Goal: Task Accomplishment & Management: Manage account settings

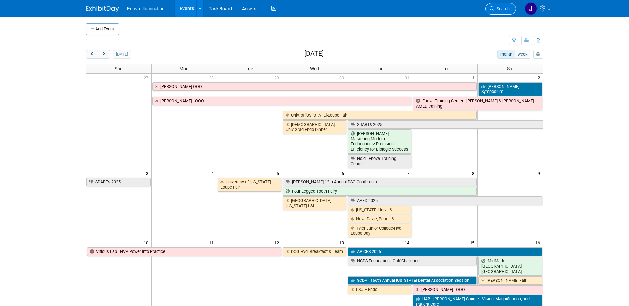
click at [492, 10] on icon at bounding box center [492, 8] width 5 height 5
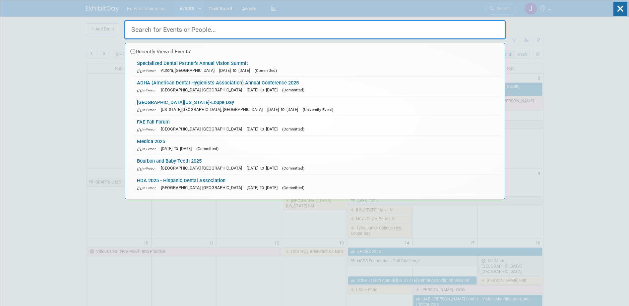
click at [432, 26] on input "text" at bounding box center [314, 29] width 381 height 19
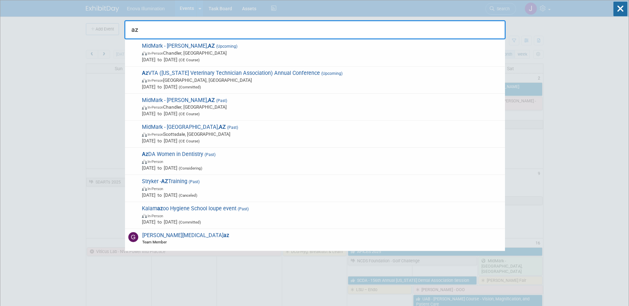
type input "az"
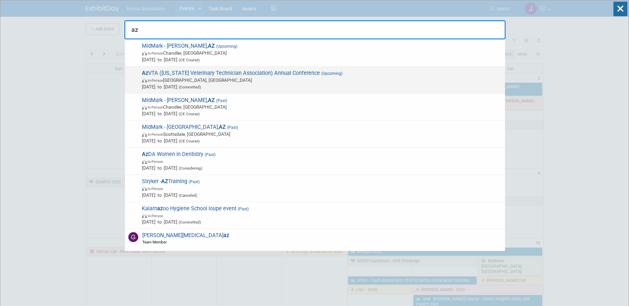
click at [157, 87] on span "[DATE] to [DATE] (Committed)" at bounding box center [322, 87] width 360 height 7
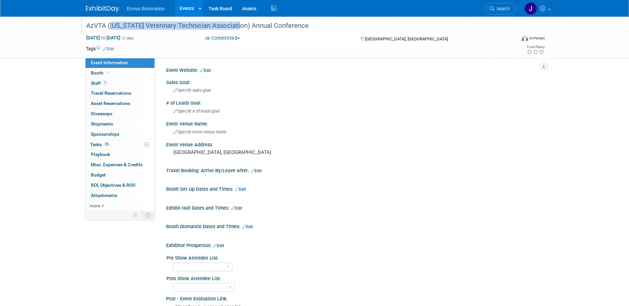
drag, startPoint x: 111, startPoint y: 26, endPoint x: 233, endPoint y: 31, distance: 122.1
click at [233, 31] on div "AzVTA (Arizona Veterinary Technician Association) Annual Conference" at bounding box center [295, 26] width 422 height 12
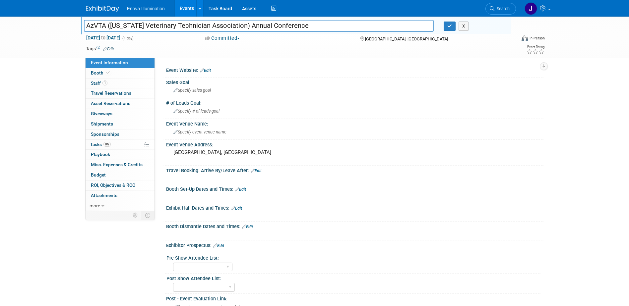
drag, startPoint x: 233, startPoint y: 26, endPoint x: 111, endPoint y: 30, distance: 122.8
click at [111, 30] on input "AzVTA (Arizona Veterinary Technician Association) Annual Conference" at bounding box center [259, 26] width 350 height 12
drag, startPoint x: 448, startPoint y: 27, endPoint x: 393, endPoint y: 24, distance: 55.2
click at [448, 28] on icon "button" at bounding box center [449, 26] width 5 height 4
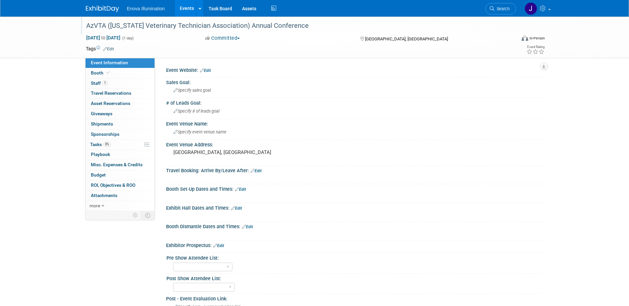
click at [107, 6] on img at bounding box center [102, 9] width 33 height 7
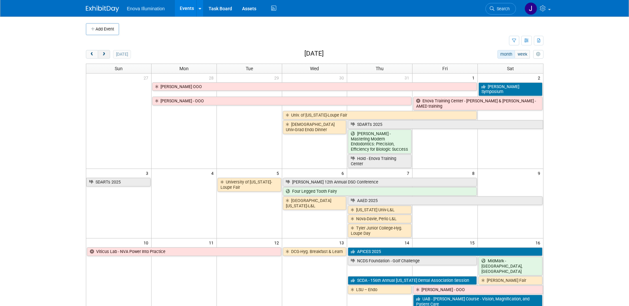
click at [100, 55] on button "next" at bounding box center [104, 54] width 12 height 9
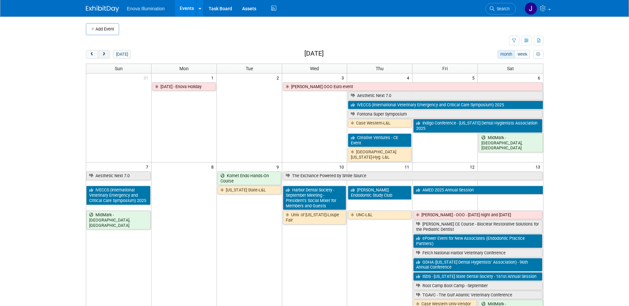
click at [100, 55] on button "next" at bounding box center [104, 54] width 12 height 9
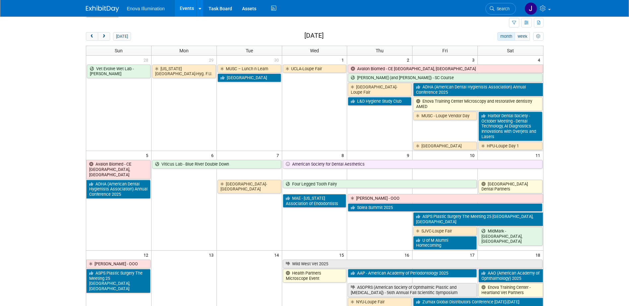
scroll to position [33, 0]
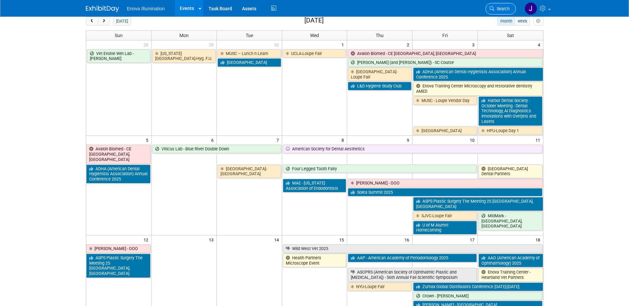
click at [501, 9] on span "Search" at bounding box center [502, 8] width 15 height 5
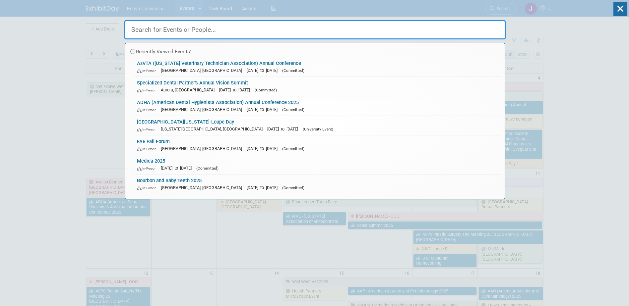
click at [426, 28] on input "text" at bounding box center [314, 29] width 381 height 19
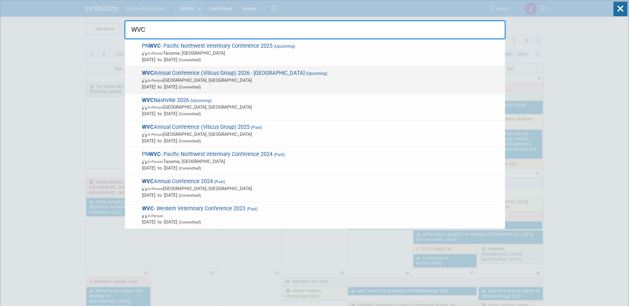
type input "WVC"
click at [182, 75] on span "WVC Annual Conference (Viticus Group) 2026 - Las Vegas (Upcoming) In-Person Las…" at bounding box center [321, 80] width 362 height 20
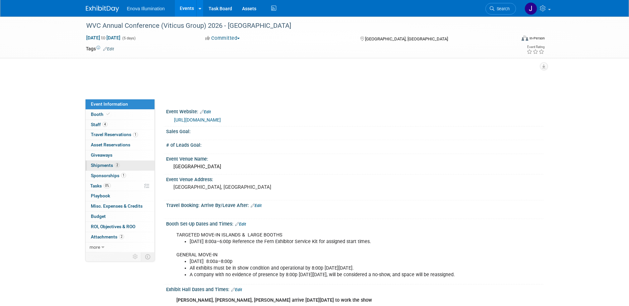
click at [109, 165] on span "Shipments 2" at bounding box center [105, 165] width 29 height 5
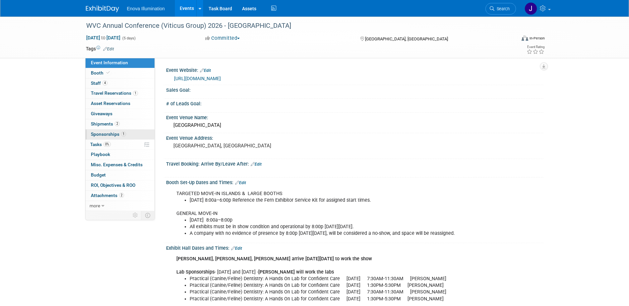
click at [109, 174] on link "Budget" at bounding box center [120, 175] width 69 height 10
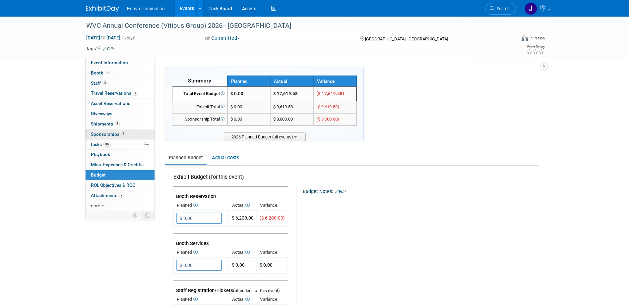
click at [105, 132] on span "Sponsorships 1" at bounding box center [108, 134] width 35 height 5
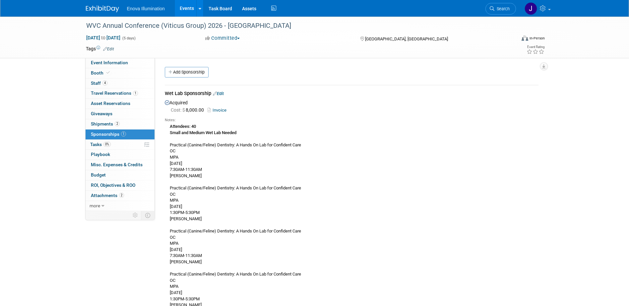
click at [223, 92] on link "Edit" at bounding box center [218, 93] width 11 height 5
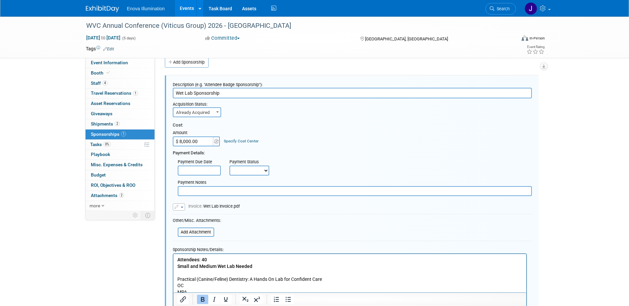
click at [178, 208] on icon "button" at bounding box center [176, 207] width 5 height 4
click at [194, 217] on link "Replace with a new file" at bounding box center [206, 217] width 66 height 9
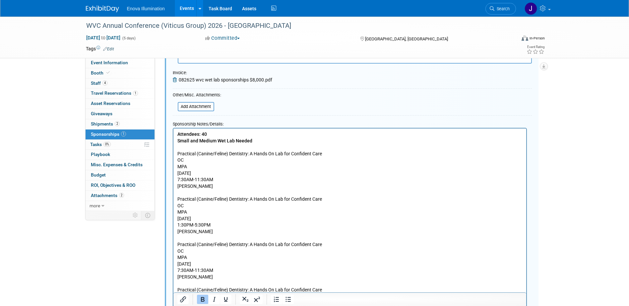
scroll to position [275, 0]
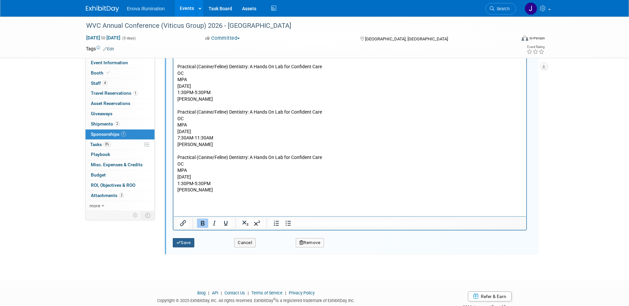
click at [191, 244] on button "Save" at bounding box center [184, 242] width 22 height 9
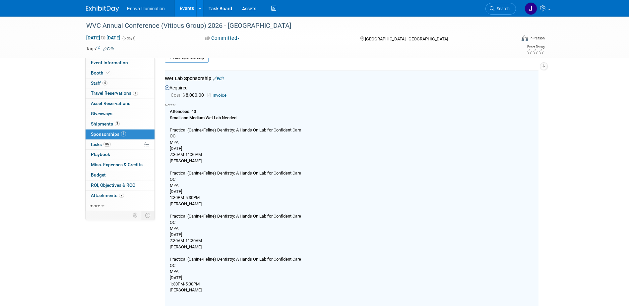
scroll to position [10, 0]
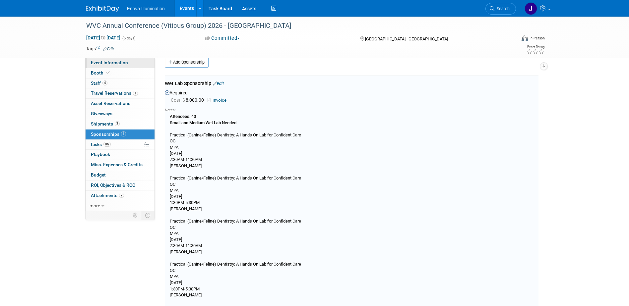
click at [119, 64] on span "Event Information" at bounding box center [109, 62] width 37 height 5
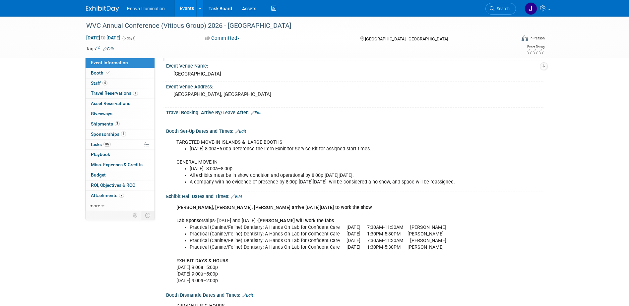
scroll to position [66, 0]
click at [503, 6] on link "Search" at bounding box center [501, 9] width 31 height 12
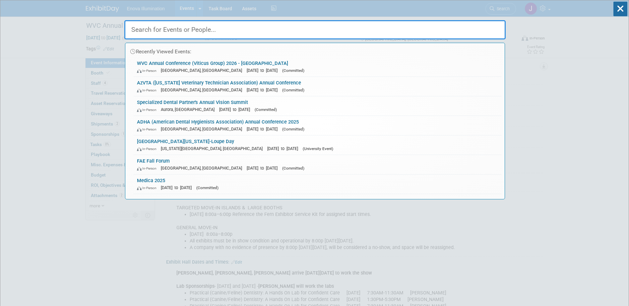
click at [410, 34] on input "text" at bounding box center [314, 29] width 381 height 19
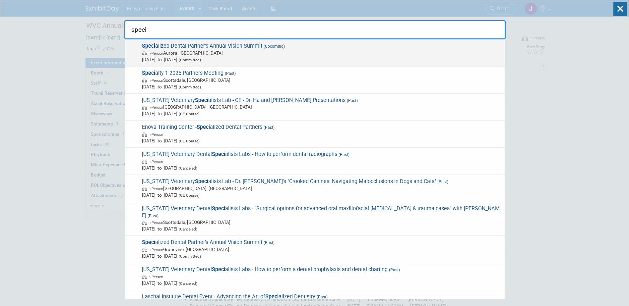
type input "speci"
click at [169, 41] on div "Speci alized Dental Partner's Annual Vision Summit (Upcoming) In-Person Aurora,…" at bounding box center [315, 52] width 380 height 27
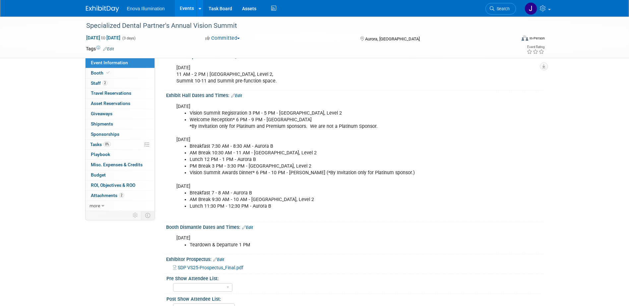
scroll to position [166, 0]
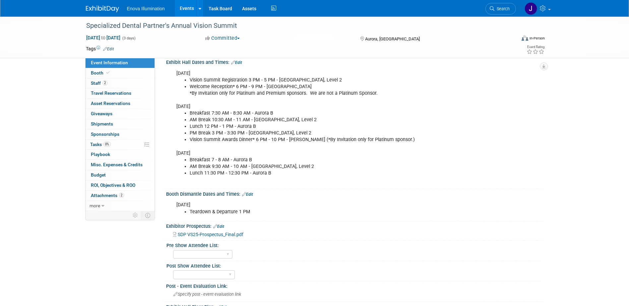
click at [201, 233] on span "SDP VS25-Prospectus_Final.pdf" at bounding box center [211, 234] width 66 height 5
click at [109, 124] on span "Shipments 0" at bounding box center [102, 123] width 22 height 5
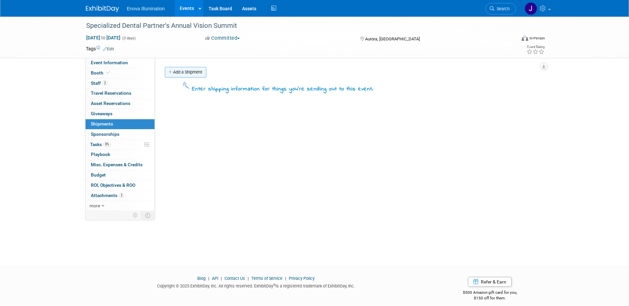
click at [185, 75] on link "Add a Shipment" at bounding box center [185, 72] width 41 height 11
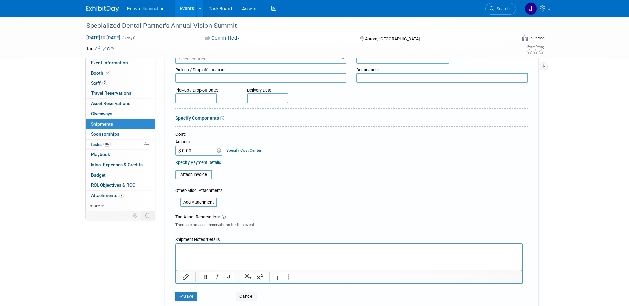
scroll to position [131, 0]
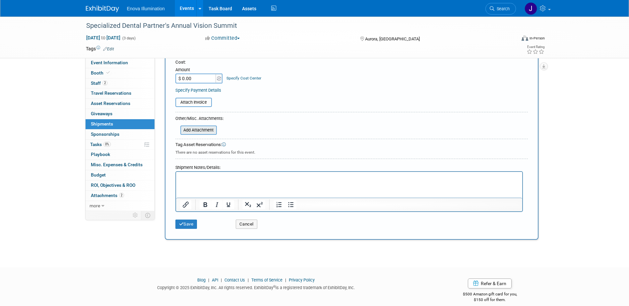
click at [194, 130] on input "file" at bounding box center [176, 130] width 79 height 8
drag, startPoint x: 200, startPoint y: 131, endPoint x: 192, endPoint y: 139, distance: 11.7
click at [192, 139] on div at bounding box center [351, 140] width 353 height 3
click at [184, 132] on input "file" at bounding box center [176, 130] width 79 height 8
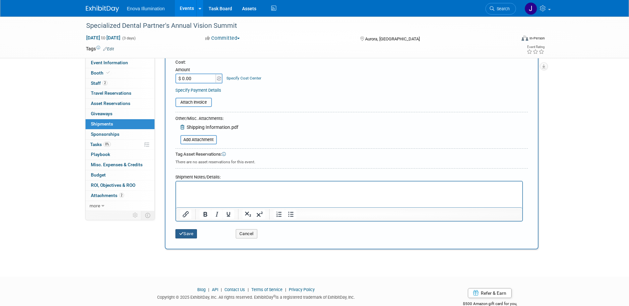
click at [189, 232] on button "Save" at bounding box center [186, 234] width 22 height 9
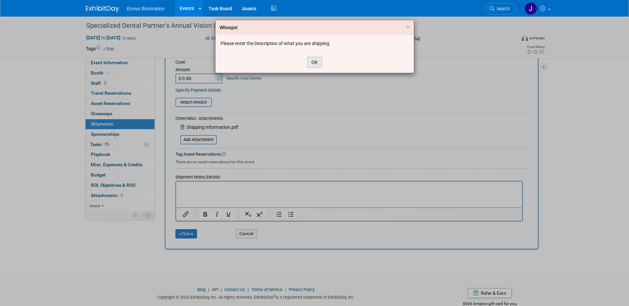
click at [309, 64] on button "OK" at bounding box center [314, 62] width 15 height 11
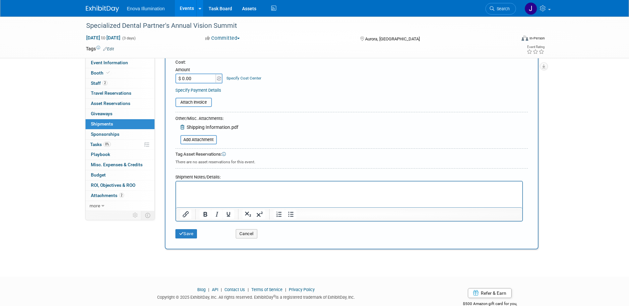
scroll to position [0, 0]
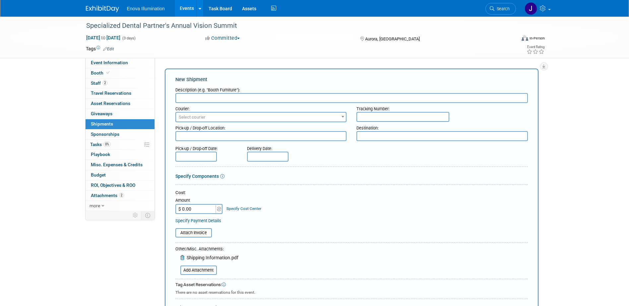
click at [212, 97] on input "text" at bounding box center [351, 98] width 353 height 10
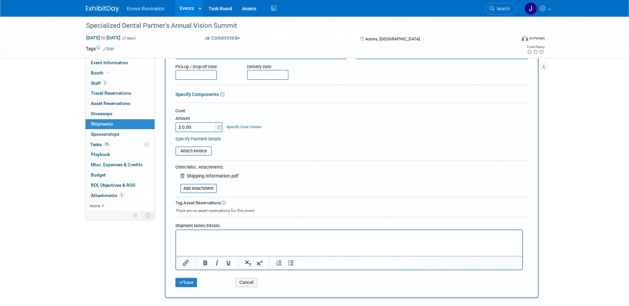
scroll to position [99, 0]
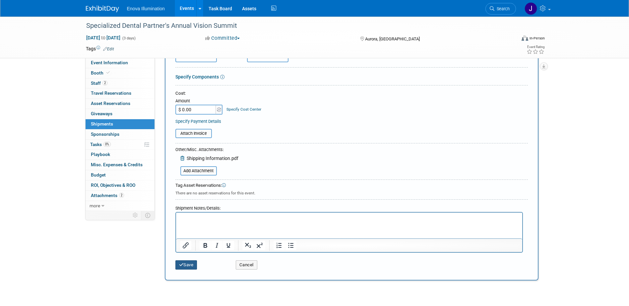
type input "FedEx Office - Shipping Requirements"
click at [190, 265] on button "Save" at bounding box center [186, 265] width 22 height 9
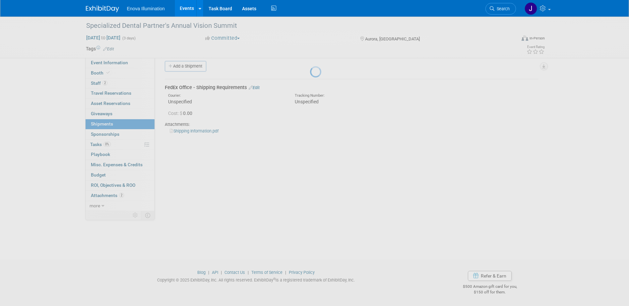
scroll to position [6, 0]
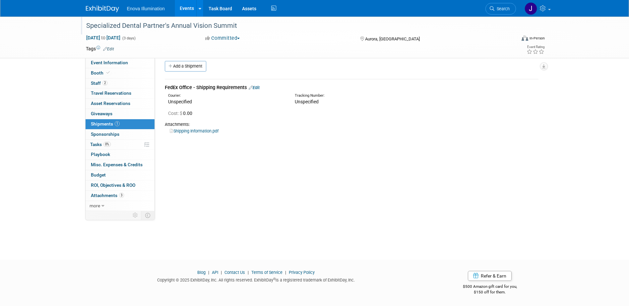
click at [403, 33] on div "Specialized Dental Partner's Annual Vision Summit" at bounding box center [297, 27] width 427 height 11
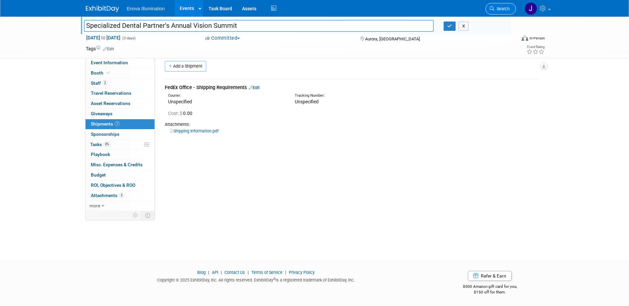
click at [492, 10] on icon at bounding box center [492, 8] width 5 height 5
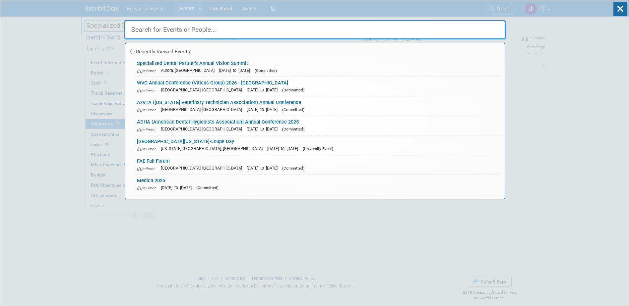
click at [462, 26] on input "text" at bounding box center [314, 29] width 381 height 19
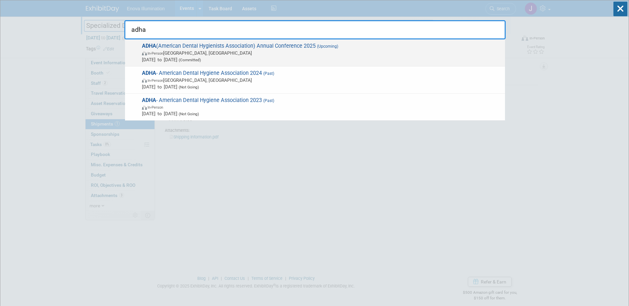
type input "adha"
click at [174, 58] on span "Oct 3, 2025 to Oct 5, 2025 (Committed)" at bounding box center [322, 59] width 360 height 7
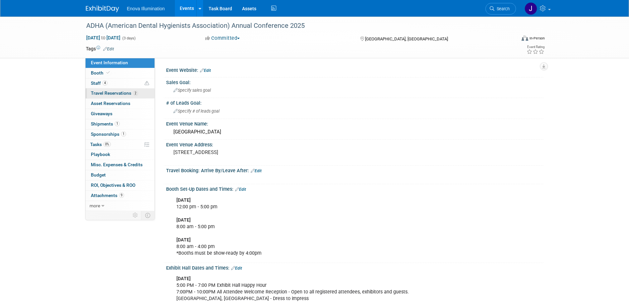
click at [117, 91] on span "Travel Reservations 2" at bounding box center [114, 93] width 47 height 5
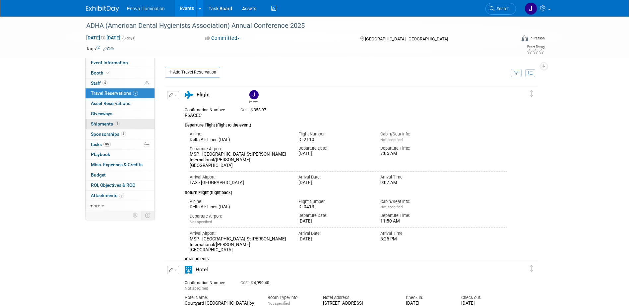
click at [105, 122] on span "Shipments 1" at bounding box center [105, 123] width 29 height 5
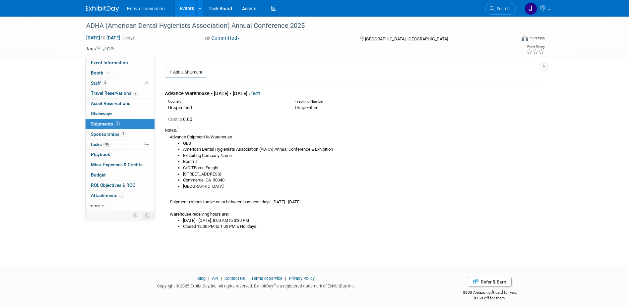
click at [338, 44] on div "Oct 3, 2025 to Oct 5, 2025 (3 days) Oct 3, 2025 to Oct 5, 2025 Committed Commit…" at bounding box center [315, 39] width 469 height 10
click at [504, 5] on link "Search" at bounding box center [501, 9] width 31 height 12
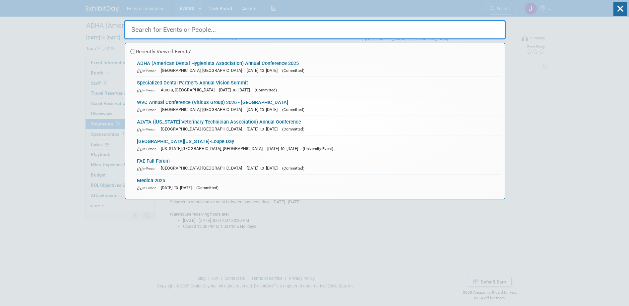
click at [407, 25] on input "text" at bounding box center [314, 29] width 381 height 19
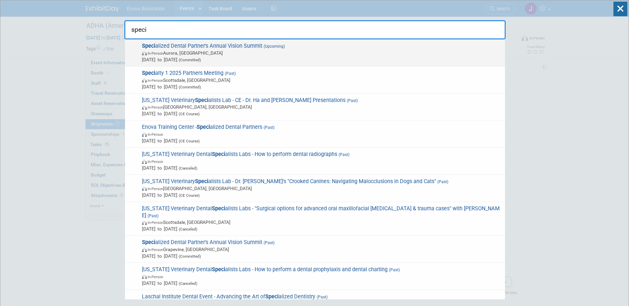
type input "speci"
click at [162, 47] on span "Speci alized Dental Partner's Annual Vision Summit (Upcoming) In-Person Aurora,…" at bounding box center [321, 53] width 362 height 20
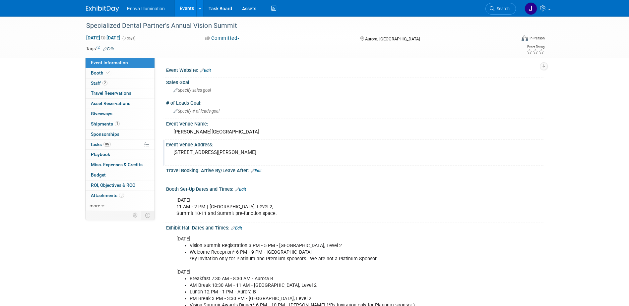
scroll to position [33, 0]
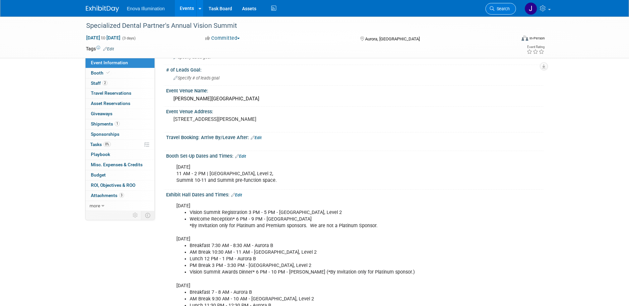
click at [504, 8] on span "Search" at bounding box center [502, 8] width 15 height 5
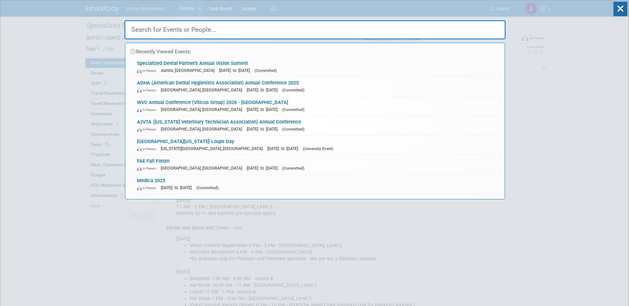
click at [466, 26] on input "text" at bounding box center [314, 29] width 381 height 19
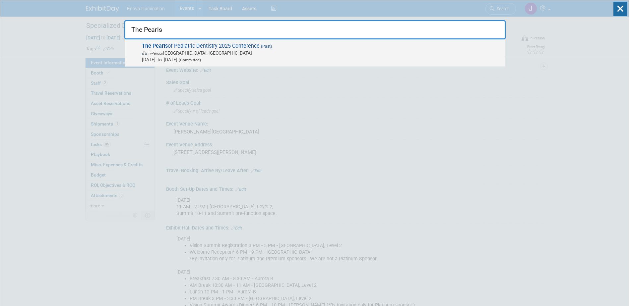
type input "The Pearls"
click at [201, 47] on span "The Pearls of Pediatric Dentistry 2025 Conference (Past) In-Person [GEOGRAPHIC_…" at bounding box center [321, 53] width 362 height 20
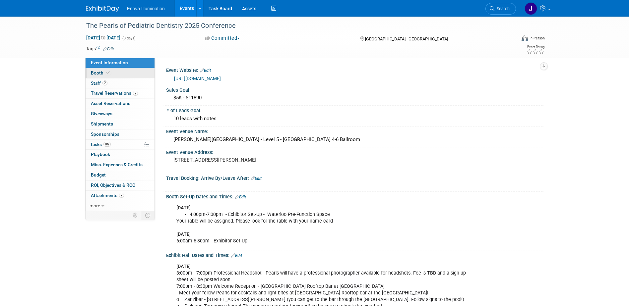
click at [130, 72] on link "Booth" at bounding box center [120, 73] width 69 height 10
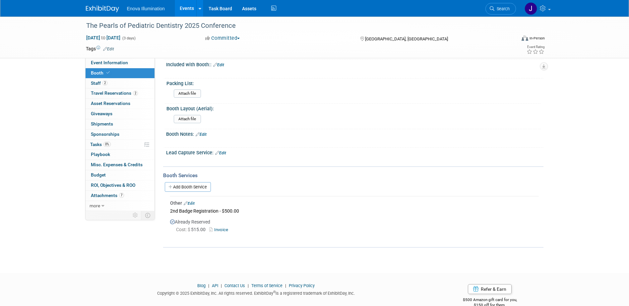
scroll to position [89, 0]
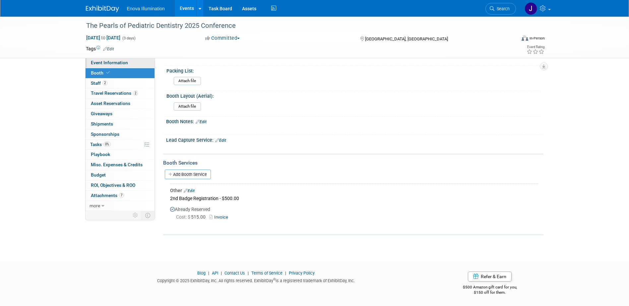
click at [121, 64] on span "Event Information" at bounding box center [109, 62] width 37 height 5
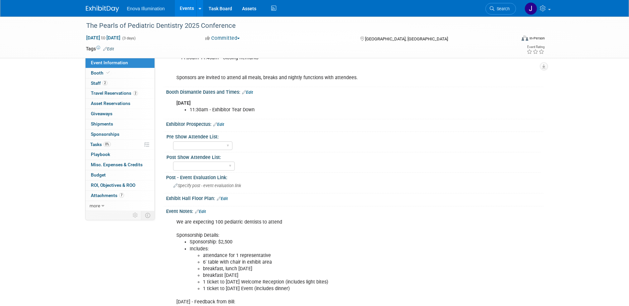
scroll to position [564, 0]
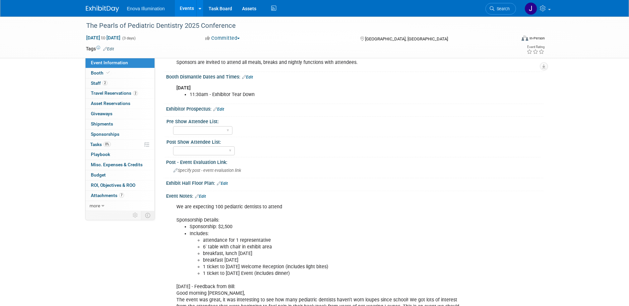
click at [111, 6] on img at bounding box center [102, 9] width 33 height 7
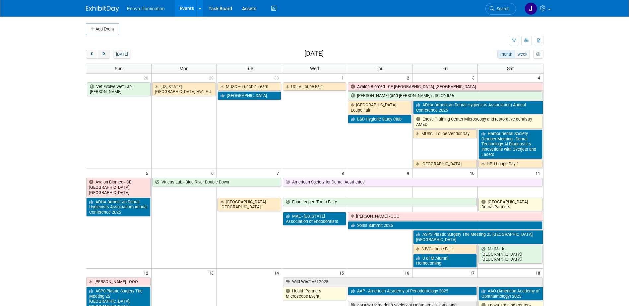
click at [103, 51] on button "next" at bounding box center [104, 54] width 12 height 9
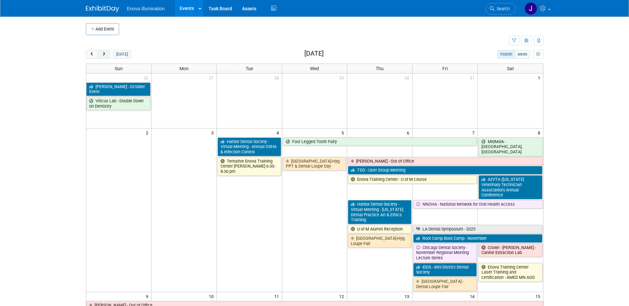
click at [103, 51] on button "next" at bounding box center [104, 54] width 12 height 9
click at [104, 51] on button "next" at bounding box center [104, 54] width 12 height 9
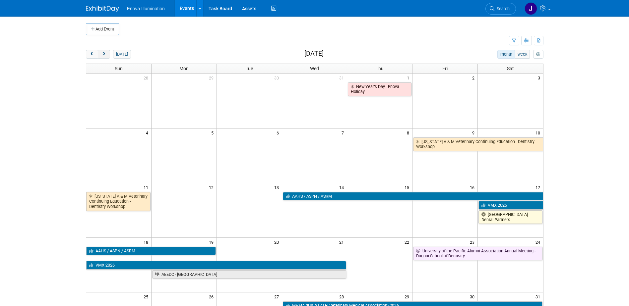
click at [104, 51] on button "next" at bounding box center [104, 54] width 12 height 9
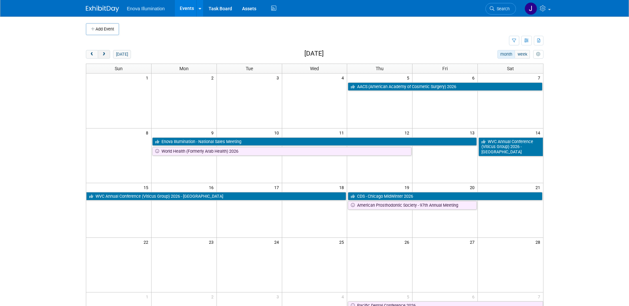
click at [104, 51] on button "next" at bounding box center [104, 54] width 12 height 9
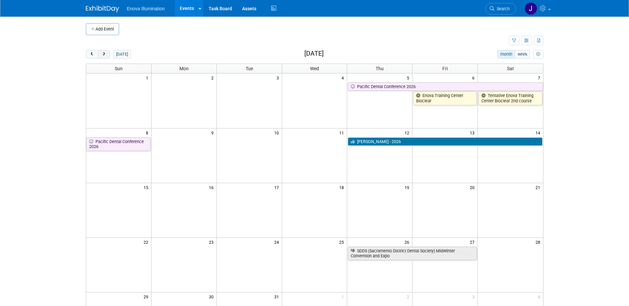
click at [104, 51] on button "next" at bounding box center [104, 54] width 12 height 9
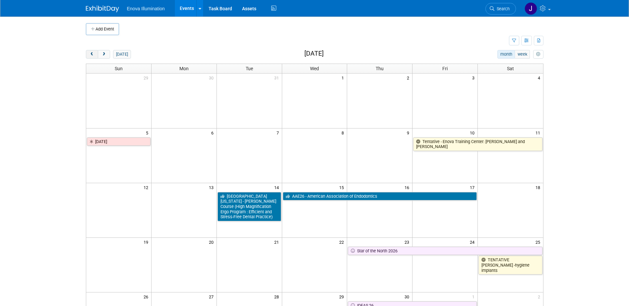
click at [90, 54] on span "prev" at bounding box center [92, 54] width 5 height 4
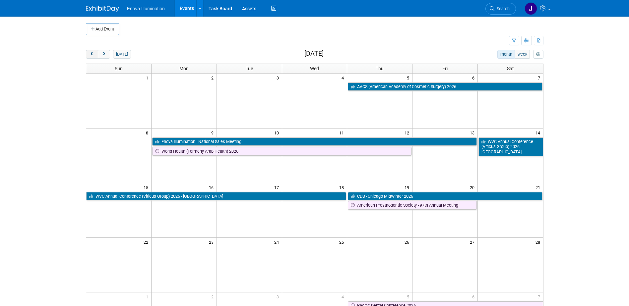
click at [90, 54] on span "prev" at bounding box center [92, 54] width 5 height 4
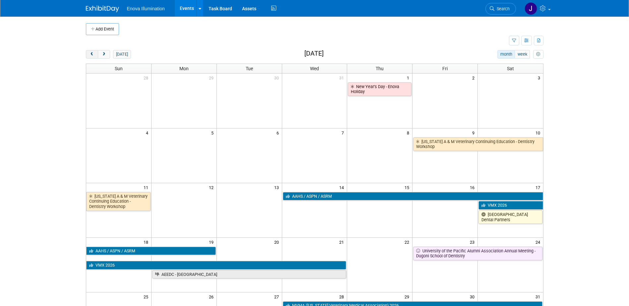
click at [90, 54] on span "prev" at bounding box center [92, 54] width 5 height 4
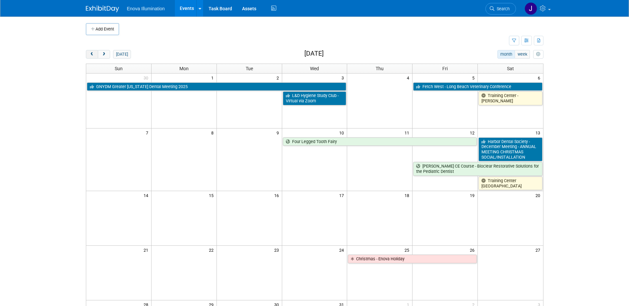
click at [90, 54] on span "prev" at bounding box center [92, 54] width 5 height 4
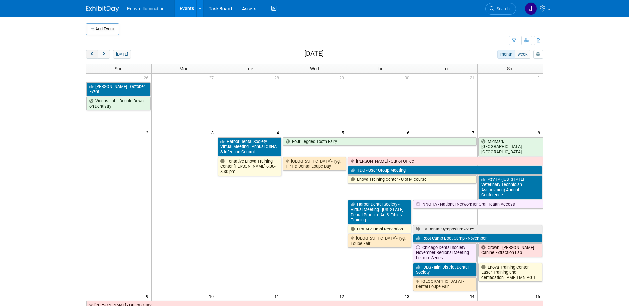
click at [90, 54] on span "prev" at bounding box center [92, 54] width 5 height 4
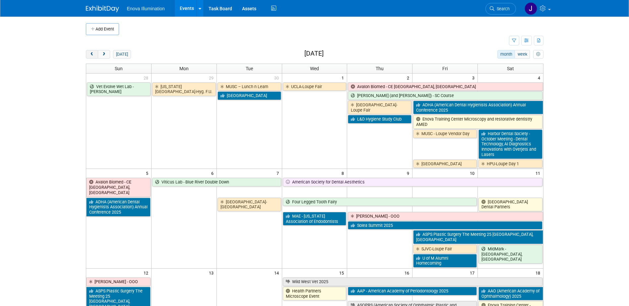
click at [90, 54] on span "prev" at bounding box center [92, 54] width 5 height 4
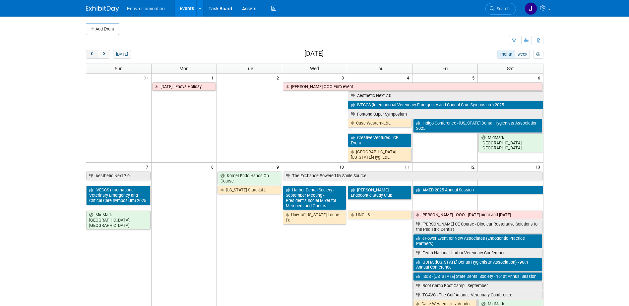
click at [90, 54] on span "prev" at bounding box center [92, 54] width 5 height 4
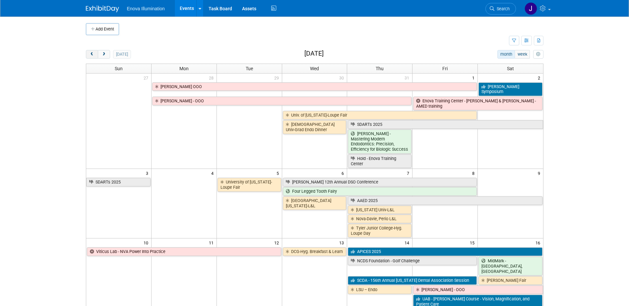
click at [90, 54] on span "prev" at bounding box center [92, 54] width 5 height 4
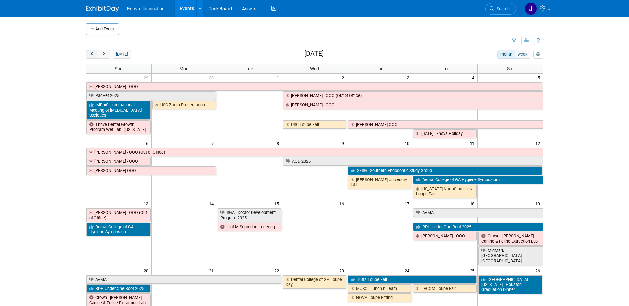
click at [90, 54] on span "prev" at bounding box center [92, 54] width 5 height 4
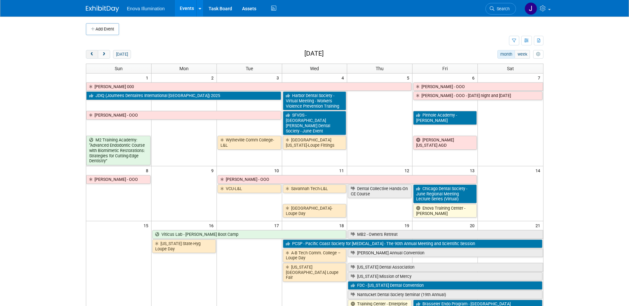
click at [90, 54] on span "prev" at bounding box center [92, 54] width 5 height 4
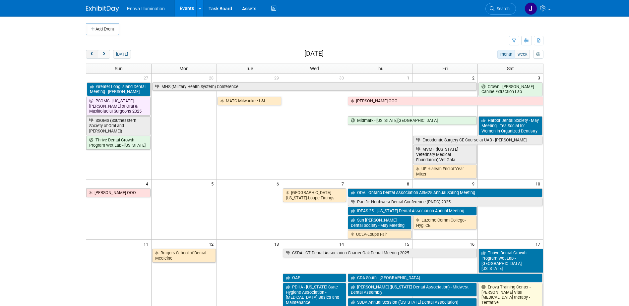
click at [90, 54] on span "prev" at bounding box center [92, 54] width 5 height 4
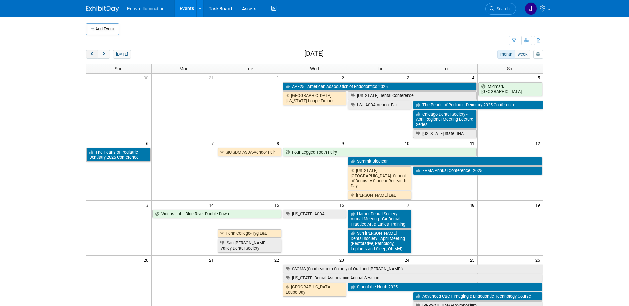
click at [90, 54] on span "prev" at bounding box center [92, 54] width 5 height 4
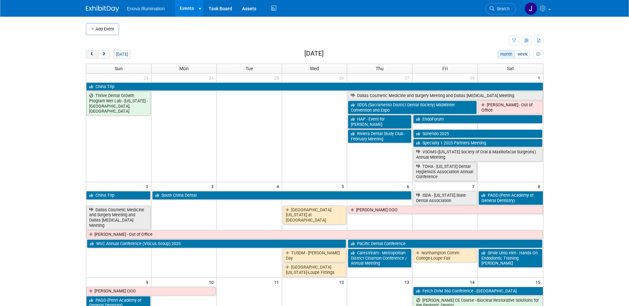
click at [90, 54] on span "prev" at bounding box center [92, 54] width 5 height 4
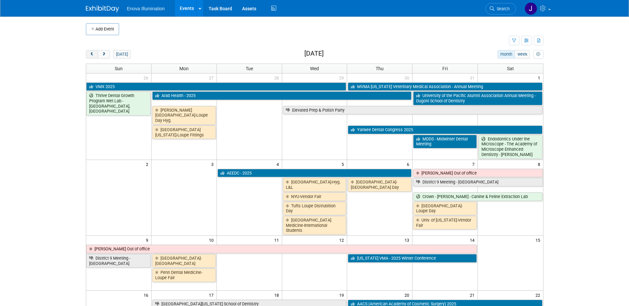
click at [90, 54] on span "prev" at bounding box center [92, 54] width 5 height 4
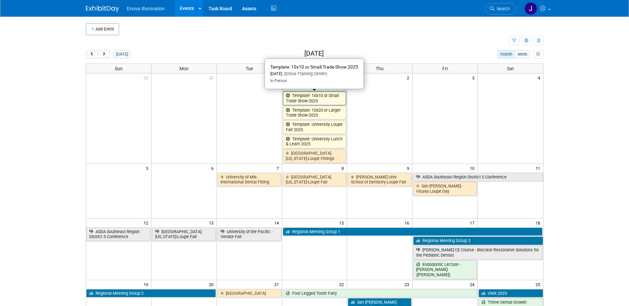
click at [295, 96] on link "Template: 10x10 or Small Trade Show 2025" at bounding box center [315, 99] width 64 height 14
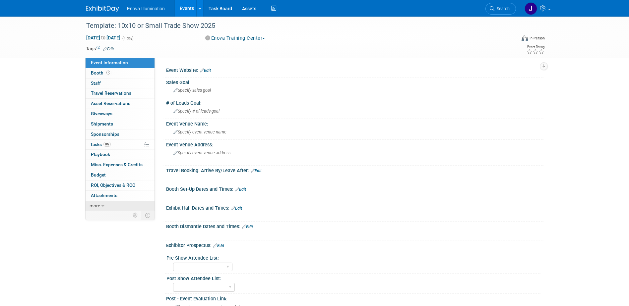
click at [111, 205] on link "more" at bounding box center [120, 206] width 69 height 10
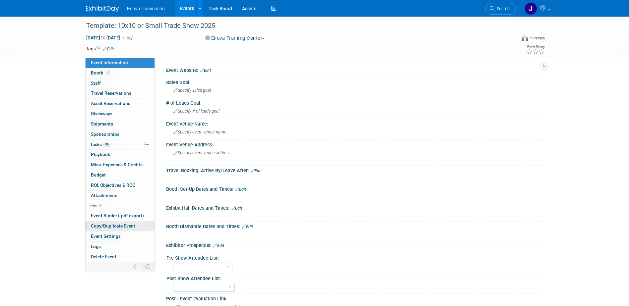
click at [121, 229] on span "Copy/Duplicate Event" at bounding box center [113, 226] width 44 height 5
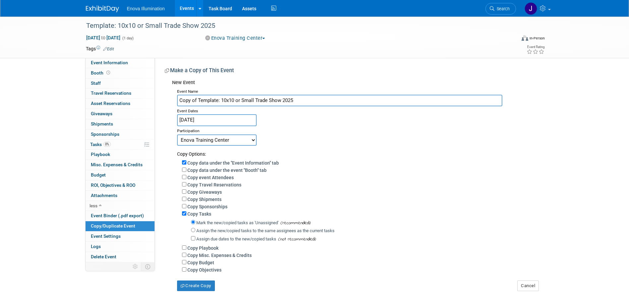
drag, startPoint x: 128, startPoint y: 87, endPoint x: 0, endPoint y: 85, distance: 128.4
click at [57, 85] on div "Template: 10x10 or Small Trade Show 2025 Jan 1, 2025 to Jan 1, 2025 (1 day) Jan…" at bounding box center [314, 161] width 629 height 288
click at [262, 101] on input "The Pearls of Pediatric Dentistry 2025 Conference" at bounding box center [339, 101] width 325 height 12
type input "The Pearls of Pediatric Dentistry 20256 Conference"
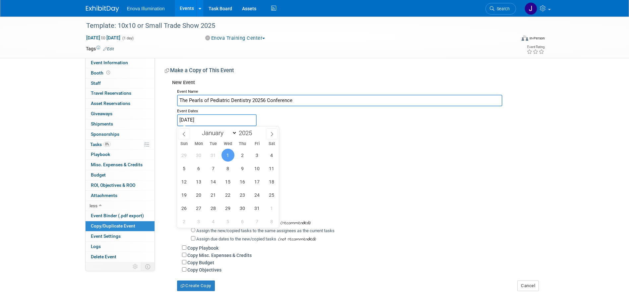
click at [232, 118] on input "Jan 1, 2025" at bounding box center [217, 120] width 80 height 12
click at [255, 132] on span at bounding box center [254, 131] width 5 height 4
type input "2026"
click at [229, 134] on select "January February March April May June July August September October November De…" at bounding box center [218, 133] width 38 height 8
select select "3"
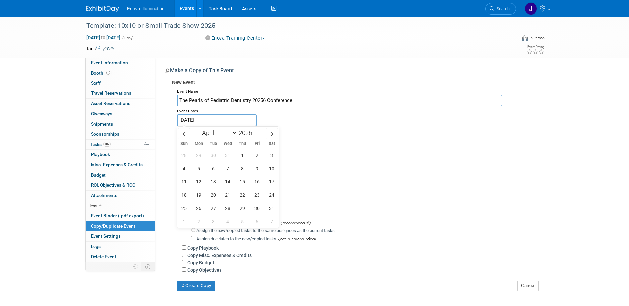
click at [199, 129] on select "January February March April May June July August September October November De…" at bounding box center [218, 133] width 38 height 8
click at [255, 170] on span "10" at bounding box center [257, 168] width 13 height 13
click at [190, 176] on div "29 30 31 1 2 3 4 5 6 7 8 9 10 11 12 13 14 15 16 17 18 19 20 21 22 23 24 25 26 2…" at bounding box center [228, 189] width 102 height 80
click at [184, 181] on span "12" at bounding box center [184, 181] width 13 height 13
type input "Apr 10, 2026 to Apr 12, 2026"
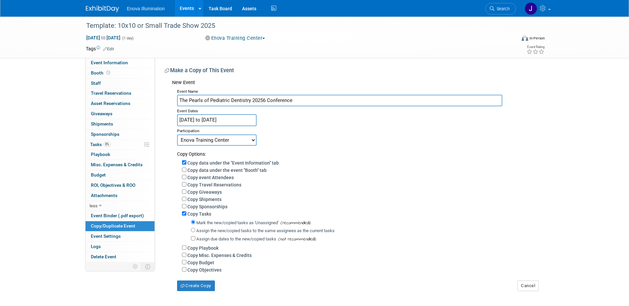
click at [206, 141] on select "Committed Considering Not Going Canceled Enova Training Center University Event…" at bounding box center [217, 140] width 80 height 11
select select "2"
click at [177, 135] on select "Committed Considering Not Going Canceled Enova Training Center University Event…" at bounding box center [217, 140] width 80 height 11
click at [194, 232] on input "Assign the new/copied tasks to the same assignees as the current tasks" at bounding box center [193, 230] width 4 height 4
radio input "true"
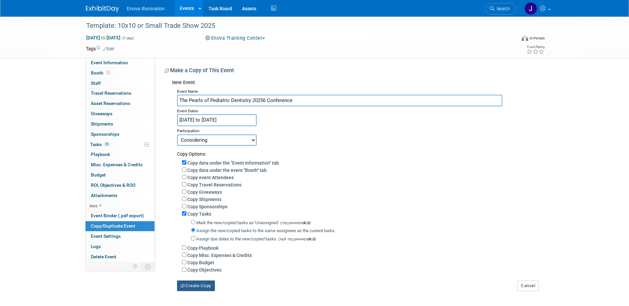
click at [196, 288] on button "Create Copy" at bounding box center [196, 286] width 38 height 11
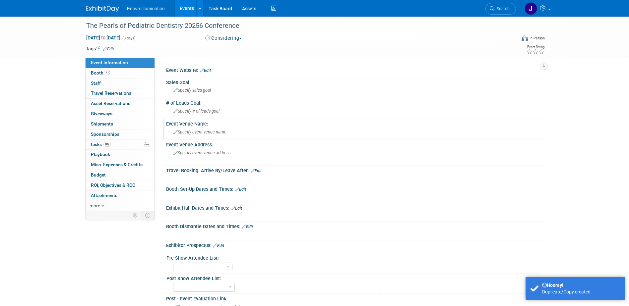
click at [210, 130] on span "Specify event venue name" at bounding box center [199, 132] width 53 height 5
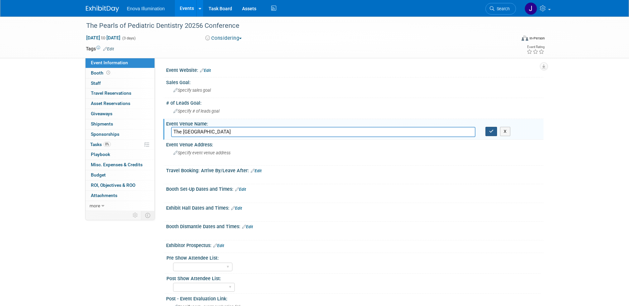
type input "The Westin Austin Downtown"
click at [496, 134] on button "button" at bounding box center [492, 131] width 12 height 9
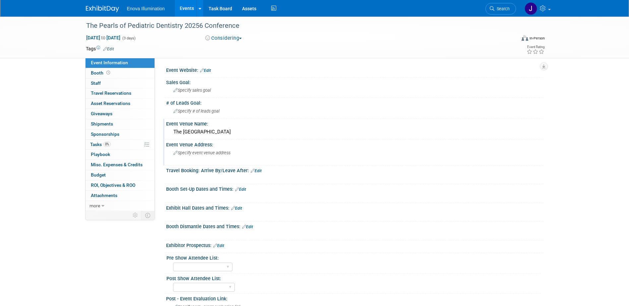
click at [203, 154] on span "Specify event venue address" at bounding box center [201, 153] width 57 height 5
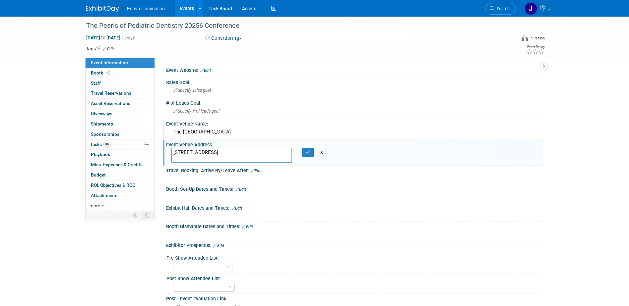
click at [204, 152] on textarea "310 E 5th St., Austin, TX, 78701 US" at bounding box center [231, 155] width 121 height 15
type textarea "310 E 5th St. Austin, TX, 78701 US"
click at [309, 155] on button "button" at bounding box center [308, 152] width 12 height 9
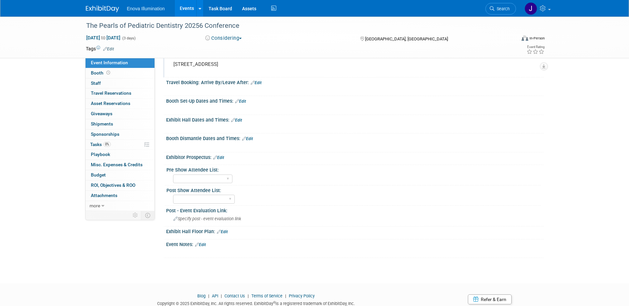
scroll to position [99, 0]
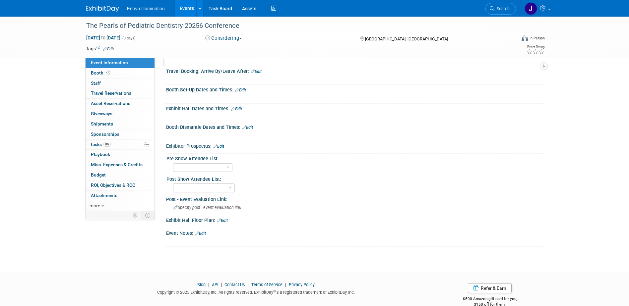
drag, startPoint x: 205, startPoint y: 234, endPoint x: 200, endPoint y: 234, distance: 5.0
click at [205, 234] on link "Edit" at bounding box center [200, 234] width 11 height 5
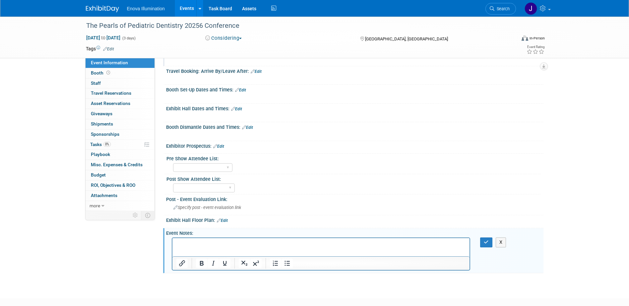
scroll to position [0, 0]
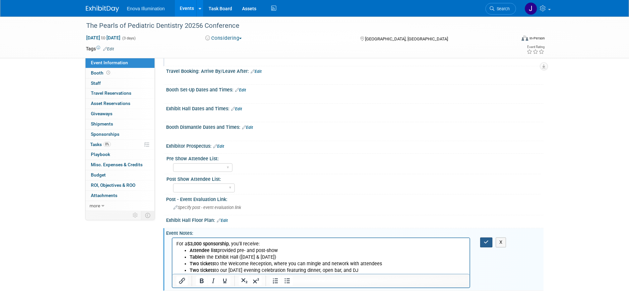
click at [481, 245] on button "button" at bounding box center [486, 243] width 12 height 10
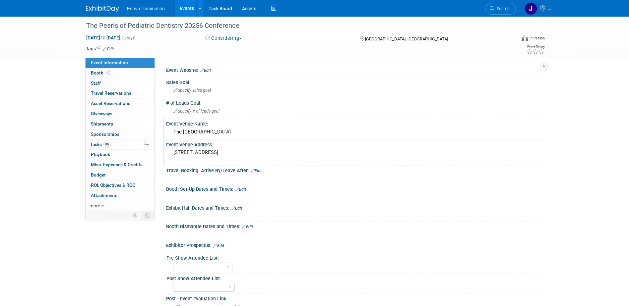
click at [207, 71] on link "Edit" at bounding box center [205, 70] width 11 height 5
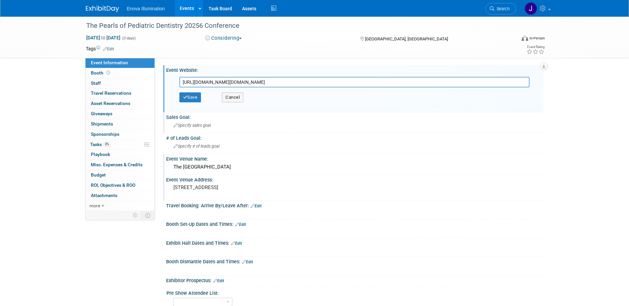
scroll to position [0, 603]
type input "https://us-west-2.protection.sophos.com/?d=regfox.com&u=aHR0cHM6Ly9kZW50YWxjZXB…"
click at [194, 98] on button "Save" at bounding box center [190, 98] width 22 height 10
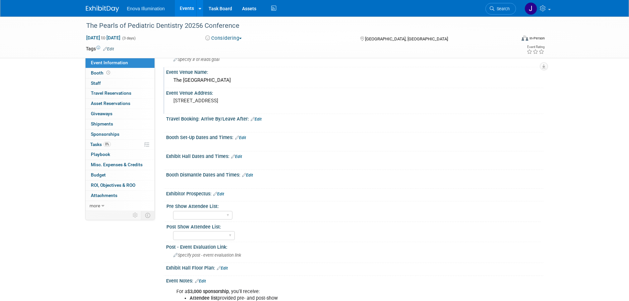
scroll to position [66, 0]
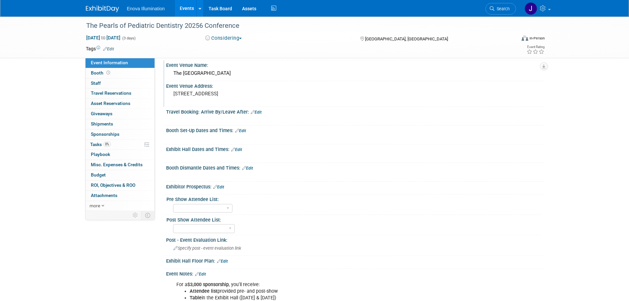
click at [239, 152] on link "Edit" at bounding box center [236, 150] width 11 height 5
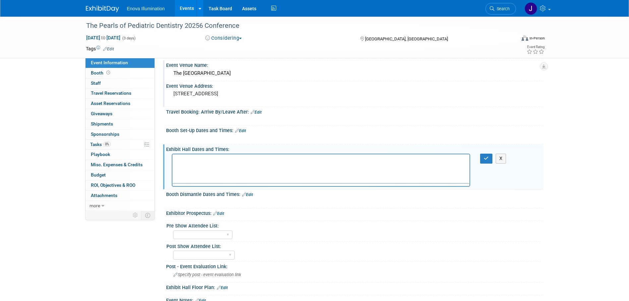
scroll to position [0, 0]
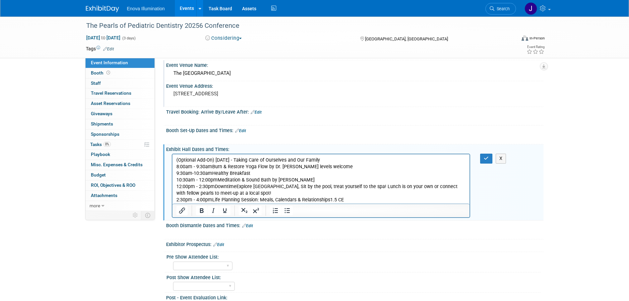
drag, startPoint x: 297, startPoint y: 160, endPoint x: 173, endPoint y: 163, distance: 124.1
click at [173, 163] on html "(Optional Add-On) Friday, April 10th, 2026 - Taking Care of Ourselves and Our F…" at bounding box center [321, 179] width 298 height 49
click at [202, 215] on icon "Bold" at bounding box center [202, 211] width 8 height 8
click at [228, 187] on p "(Optional Add-On) Friday, April 10th, 2026 - Taking Care of Ourselves and Our F…" at bounding box center [321, 180] width 290 height 47
click at [348, 200] on p "(Optional Add-On) Friday, April 10th, 2026 - Taking Care of Ourselves and Our F…" at bounding box center [321, 180] width 290 height 47
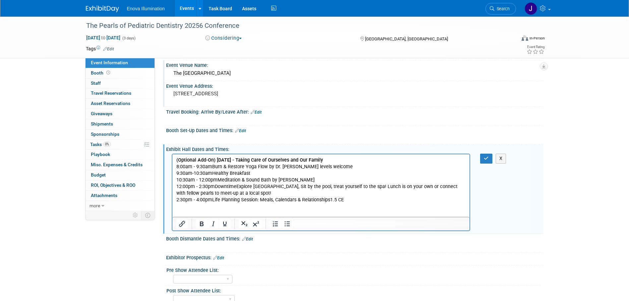
click at [182, 213] on p "Rich Text Area. Press ALT-0 for help." at bounding box center [321, 214] width 290 height 7
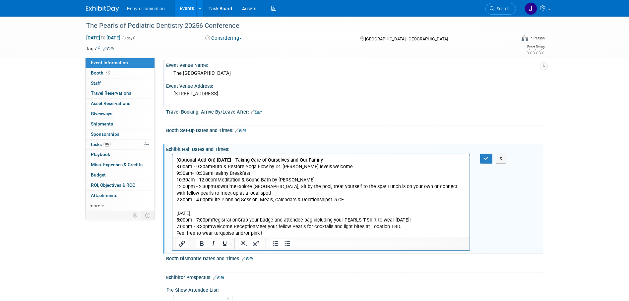
drag, startPoint x: 228, startPoint y: 213, endPoint x: 167, endPoint y: 213, distance: 60.7
click at [172, 213] on html "(Optional Add-On) Friday, April 10th, 2026 - Taking Care of Ourselves and Our F…" at bounding box center [321, 196] width 298 height 83
click at [201, 246] on icon "Bold" at bounding box center [202, 244] width 4 height 5
click at [251, 211] on p "Friday, April 10th, 2026 5:00pm - 7:00pmRegistrationGrab your badge and attende…" at bounding box center [321, 221] width 290 height 20
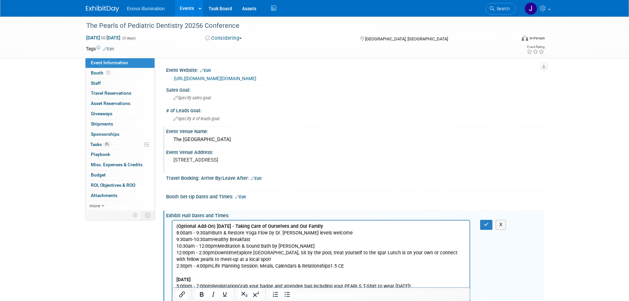
drag, startPoint x: 313, startPoint y: 233, endPoint x: 351, endPoint y: 233, distance: 37.8
click at [351, 233] on p "(Optional Add-On) Friday, April 10th, 2026 - Taking Care of Ourselves and Our F…" at bounding box center [321, 247] width 290 height 47
click at [212, 234] on p "(Optional Add-On) Friday, April 10th, 2026 - Taking Care of Ourselves and Our F…" at bounding box center [321, 247] width 290 height 47
click at [212, 238] on p "(Optional Add-On) Friday, April 10th, 2026 - Taking Care of Ourselves and Our F…" at bounding box center [321, 247] width 290 height 47
click at [217, 246] on p "(Optional Add-On) Friday, April 10th, 2026 - Taking Care of Ourselves and Our F…" at bounding box center [321, 247] width 290 height 47
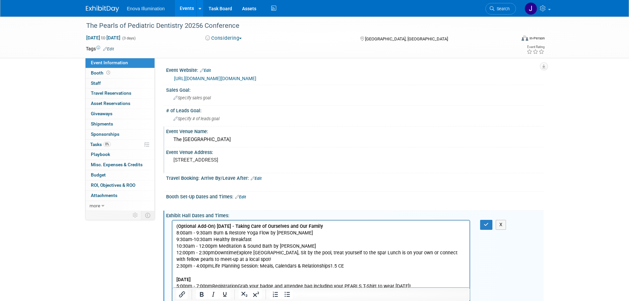
click at [215, 255] on p "(Optional Add-On) Friday, April 10th, 2026 - Taking Care of Ourselves and Our F…" at bounding box center [321, 247] width 290 height 47
drag, startPoint x: 354, startPoint y: 252, endPoint x: 354, endPoint y: 258, distance: 6.0
click at [354, 258] on p "(Optional Add-On) Friday, April 10th, 2026 - Taking Care of Ourselves and Our F…" at bounding box center [321, 247] width 290 height 47
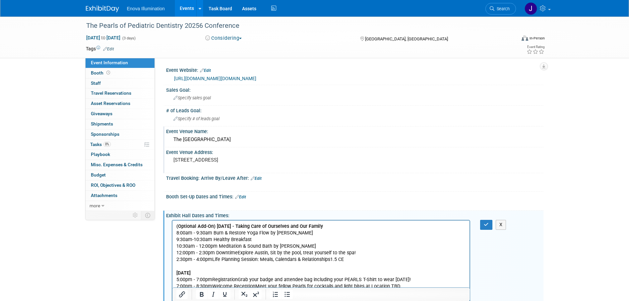
click at [212, 260] on p "(Optional Add-On) Friday, April 10th, 2026 - Taking Care of Ourselves and Our F…" at bounding box center [321, 244] width 290 height 40
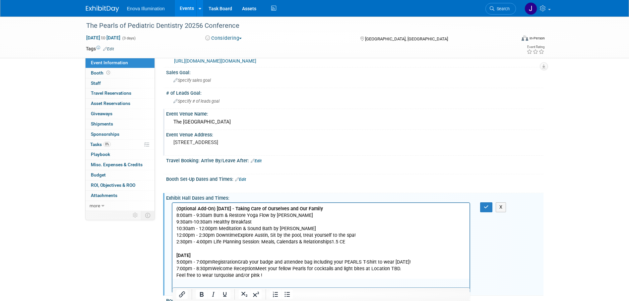
scroll to position [33, 0]
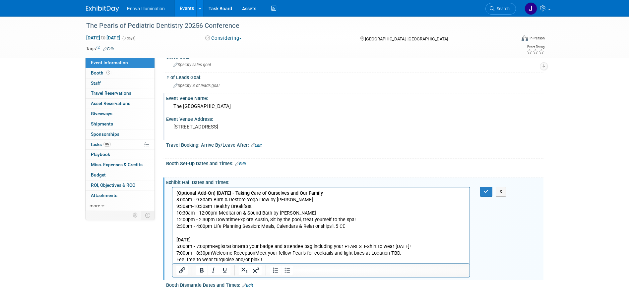
click at [212, 247] on p "Friday, April 10th, 2026 5:00pm - 7:00pmRegistrationGrab your badge and attende…" at bounding box center [321, 247] width 290 height 20
click at [281, 240] on p "Friday, April 10th, 2026 5:00pm - 7:00pm RegistrationGrab your badge and attend…" at bounding box center [321, 247] width 290 height 20
drag, startPoint x: 239, startPoint y: 246, endPoint x: 418, endPoint y: 244, distance: 179.1
click at [418, 244] on p "Friday, April 10th, 2026 5:00pm - 7:00pm RegistrationGrab your badge and attend…" at bounding box center [321, 247] width 290 height 20
click at [253, 253] on p "Friday, April 10th, 2026 5:00pm - 7:00pm Registration 7:00pm - 8:30pmWelcome Re…" at bounding box center [321, 247] width 290 height 20
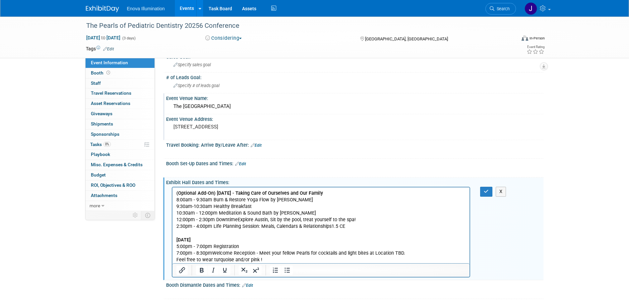
scroll to position [66, 0]
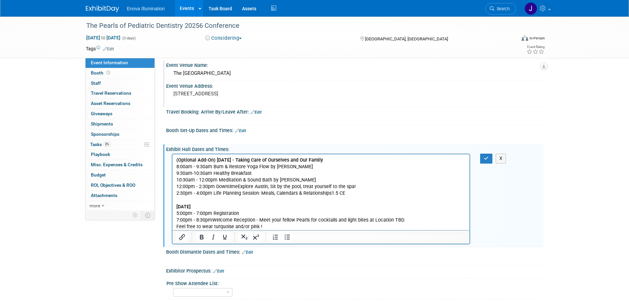
click at [274, 226] on p "Feel free to wear turquoise and/or pink !" at bounding box center [321, 227] width 290 height 7
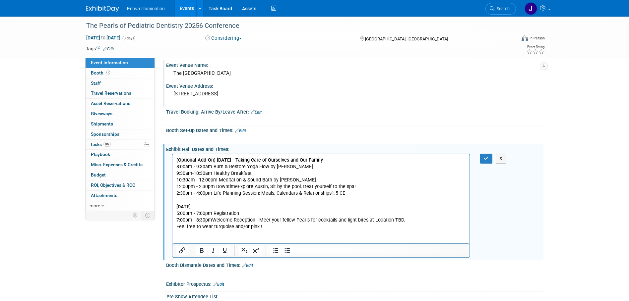
click at [185, 236] on p "Rich Text Area. Press ALT-0 for help." at bounding box center [321, 234] width 290 height 7
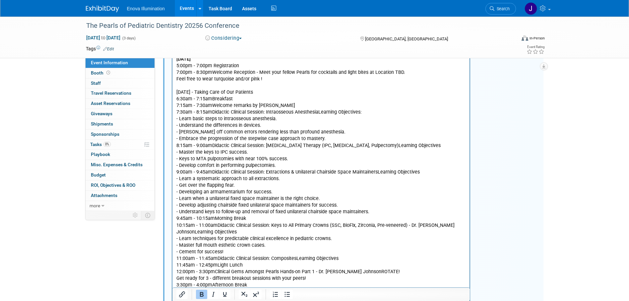
scroll to position [175, 0]
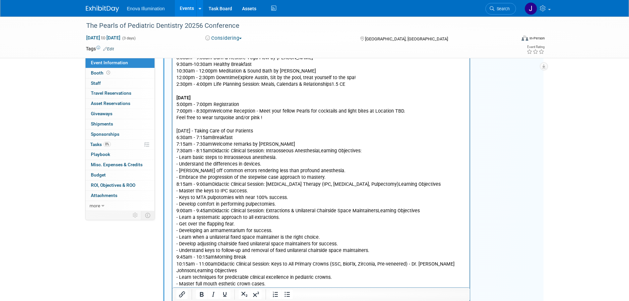
drag, startPoint x: 298, startPoint y: 130, endPoint x: 173, endPoint y: 130, distance: 124.7
click at [173, 130] on html "(Optional Add-On) Friday, April 10th, 2026 - Taking Care of Ourselves and Our F…" at bounding box center [321, 206] width 298 height 322
drag, startPoint x: 202, startPoint y: 294, endPoint x: 41, endPoint y: 168, distance: 204.4
click at [202, 294] on icon "Bold" at bounding box center [202, 295] width 8 height 8
click at [212, 138] on p "Saturday, April 11th, 2026 - Taking Care of Our Patients 6:30am - 7:15amBreakfa…" at bounding box center [321, 141] width 290 height 27
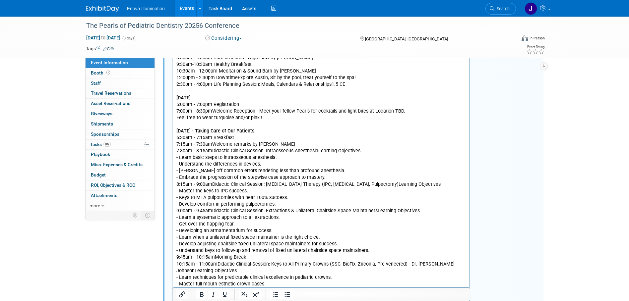
click at [211, 143] on p "Saturday, April 11th, 2026 - Taking Care of Our Patients 6:30am - 7:15am Breakf…" at bounding box center [321, 141] width 290 height 27
click at [212, 151] on p "Saturday, April 11th, 2026 - Taking Care of Our Patients 6:30am - 7:15am Breakf…" at bounding box center [321, 141] width 290 height 27
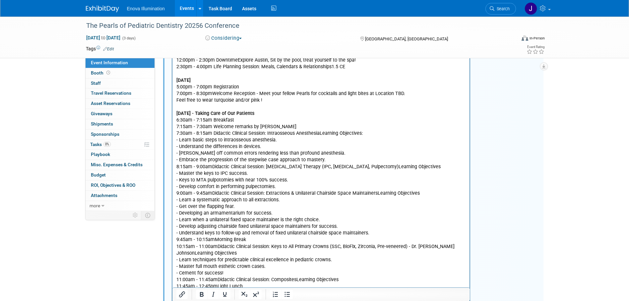
scroll to position [209, 0]
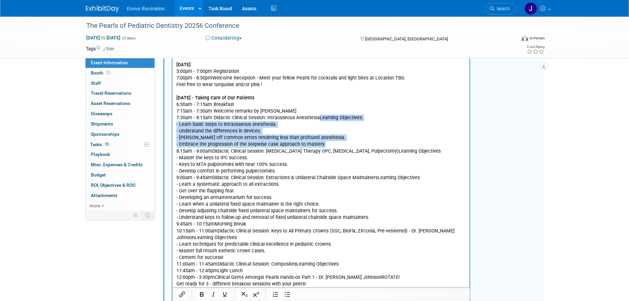
drag, startPoint x: 319, startPoint y: 118, endPoint x: 326, endPoint y: 143, distance: 25.9
click at [326, 143] on body "(Optional Add-On) Friday, April 10th, 2026 - Taking Care of Ourselves and Our F…" at bounding box center [321, 175] width 291 height 320
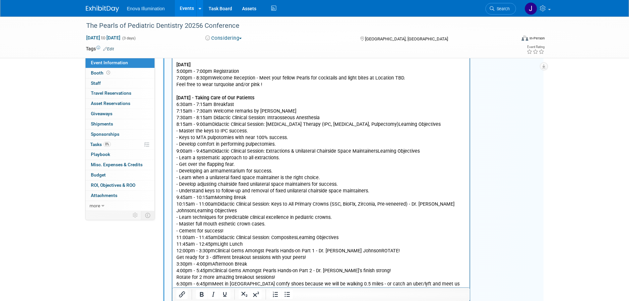
click at [212, 124] on p "Saturday, April 11th, 2026 - Taking Care of Our Patients 6:30am - 7:15am Breakf…" at bounding box center [321, 111] width 290 height 33
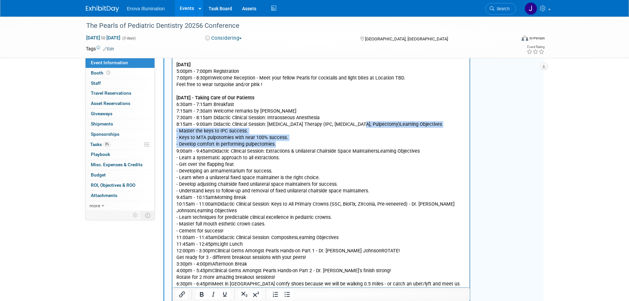
drag, startPoint x: 358, startPoint y: 123, endPoint x: 356, endPoint y: 142, distance: 19.0
click at [356, 142] on body "(Optional Add-On) Friday, April 10th, 2026 - Taking Care of Ourselves and Our F…" at bounding box center [321, 161] width 291 height 293
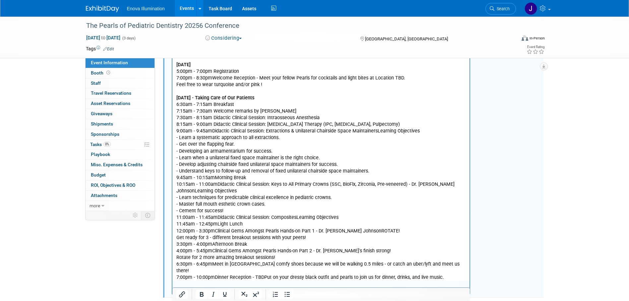
click at [213, 131] on p "Saturday, April 11th, 2026 - Taking Care of Our Patients 6:30am - 7:15am Breakf…" at bounding box center [321, 115] width 290 height 40
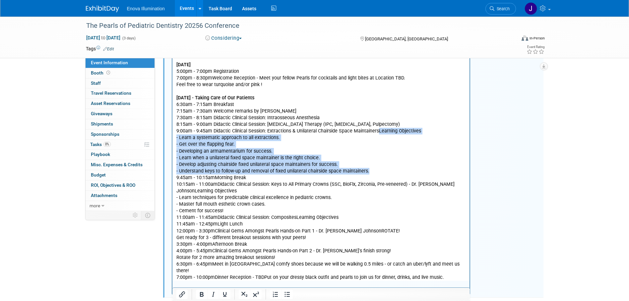
drag, startPoint x: 377, startPoint y: 131, endPoint x: 373, endPoint y: 168, distance: 37.0
click at [373, 168] on body "(Optional Add-On) Friday, April 10th, 2026 - Taking Care of Ourselves and Our F…" at bounding box center [321, 151] width 291 height 273
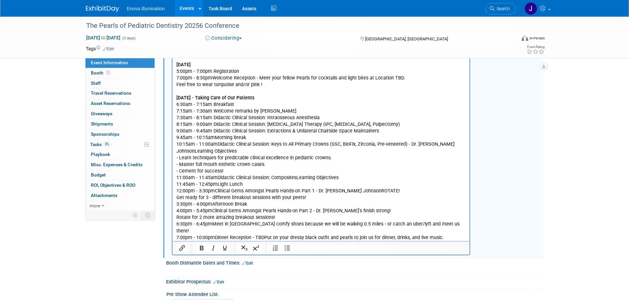
click at [215, 138] on p "Saturday, April 11th, 2026 - Taking Care of Our Patients 6:30am - 7:15am Breakf…" at bounding box center [321, 125] width 290 height 60
click at [217, 144] on p "Saturday, April 11th, 2026 - Taking Care of Our Patients 6:30am - 7:15am Breakf…" at bounding box center [321, 125] width 290 height 60
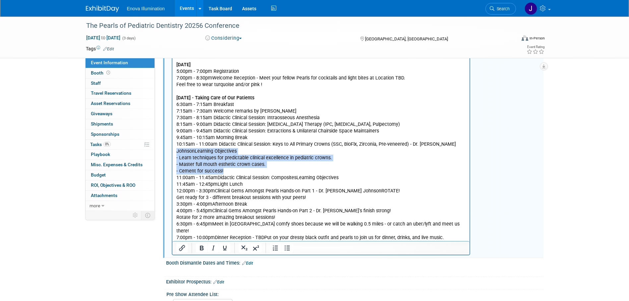
drag, startPoint x: 193, startPoint y: 151, endPoint x: 234, endPoint y: 170, distance: 45.4
click at [234, 170] on body "(Optional Add-On) Friday, April 10th, 2026 - Taking Care of Ourselves and Our F…" at bounding box center [321, 131] width 291 height 233
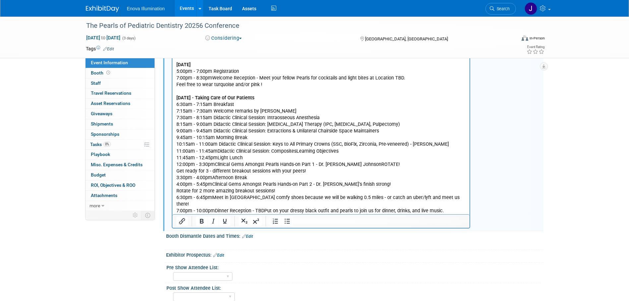
click at [218, 151] on p "Saturday, April 11th, 2026 - Taking Care of Our Patients 6:30am - 7:15am Breakf…" at bounding box center [321, 131] width 290 height 73
drag, startPoint x: 298, startPoint y: 151, endPoint x: 351, endPoint y: 152, distance: 53.7
click at [351, 152] on p "Saturday, April 11th, 2026 - Taking Care of Our Patients 6:30am - 7:15am Breakf…" at bounding box center [321, 131] width 290 height 73
click at [217, 156] on p "Saturday, April 11th, 2026 - Taking Care of Our Patients 6:30am - 7:15am Breakf…" at bounding box center [321, 131] width 290 height 73
click at [214, 164] on p "Saturday, April 11th, 2026 - Taking Care of Our Patients 6:30am - 7:15am Breakf…" at bounding box center [321, 131] width 290 height 73
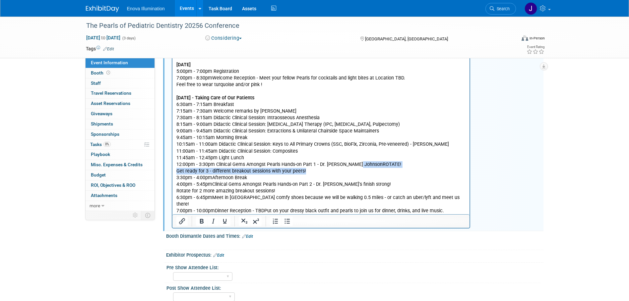
drag, startPoint x: 359, startPoint y: 163, endPoint x: 359, endPoint y: 169, distance: 6.0
click at [359, 169] on body "(Optional Add-On) Friday, April 10th, 2026 - Taking Care of Ourselves and Our F…" at bounding box center [321, 118] width 291 height 206
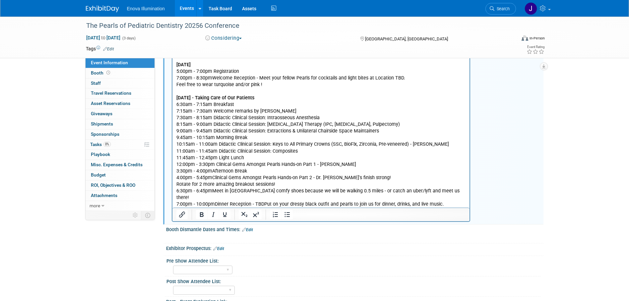
click at [211, 171] on p "Saturday, April 11th, 2026 - Taking Care of Our Patients 6:30am - 7:15am Breakf…" at bounding box center [321, 138] width 290 height 87
click at [212, 178] on p "Saturday, April 11th, 2026 - Taking Care of Our Patients 6:30am - 7:15am Breakf…" at bounding box center [321, 138] width 290 height 87
drag, startPoint x: 356, startPoint y: 178, endPoint x: 396, endPoint y: 179, distance: 40.2
click at [396, 179] on p "Saturday, April 11th, 2026 - Taking Care of Our Patients 6:30am - 7:15am Breakf…" at bounding box center [321, 138] width 290 height 87
drag, startPoint x: 176, startPoint y: 184, endPoint x: 278, endPoint y: 184, distance: 101.5
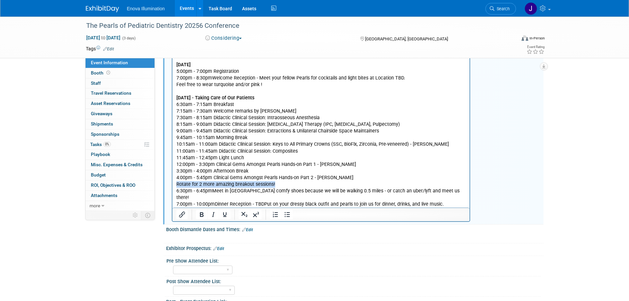
click at [277, 184] on p "Rotate for 2 more amazing breakout sessions! 6:30pm - 6:45pmMeet in Hotel Lobby…" at bounding box center [321, 194] width 290 height 27
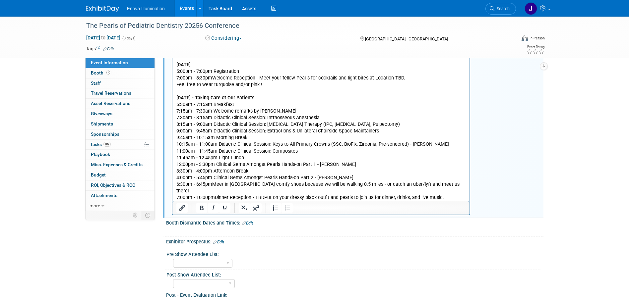
click at [213, 183] on p "6:30pm - 6:45pmMeet in Hotel LobbyWear comfy shoes because we will be walking 0…" at bounding box center [321, 191] width 290 height 20
click at [256, 184] on p "6:30pm - 6:45pm Meet in Hotel LobbyWear comfy shoes because we will be walking …" at bounding box center [321, 191] width 290 height 20
click at [215, 192] on p "6:30pm - 6:45pm Meet in Hotel Lobby Wear comfy shoes because we will be walking…" at bounding box center [321, 191] width 290 height 20
click at [264, 189] on p "6:30pm - 6:45pm Meet in Hotel Lobby Wear comfy shoes because we will be walking…" at bounding box center [321, 191] width 290 height 20
click at [444, 192] on p "6:30pm - 6:45pm Meet in Hotel Lobby Wear comfy shoes because we will be walking…" at bounding box center [321, 191] width 290 height 20
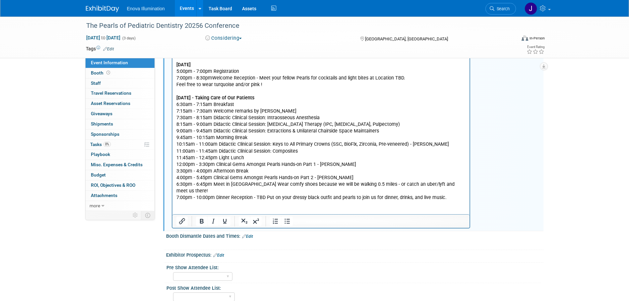
click at [183, 208] on p "Rich Text Area. Press ALT-0 for help." at bounding box center [321, 211] width 290 height 7
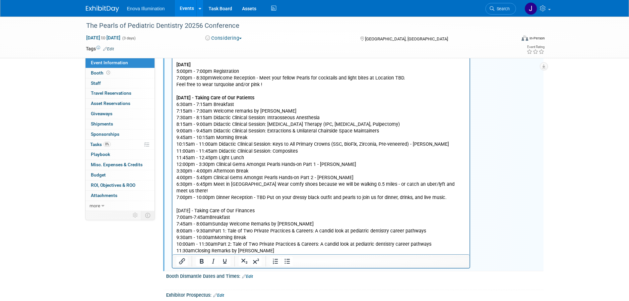
drag, startPoint x: 279, startPoint y: 204, endPoint x: 175, endPoint y: 203, distance: 103.5
click at [176, 203] on body "(Optional Add-On) Friday, April 10th, 2026 - Taking Care of Ourselves and Our F…" at bounding box center [321, 138] width 291 height 246
click at [199, 266] on icon "Bold" at bounding box center [202, 262] width 8 height 8
drag, startPoint x: 201, startPoint y: 224, endPoint x: 216, endPoint y: 209, distance: 20.4
click at [201, 224] on p "Sunday, April 12th - Taking Care of Our Finances 7:00am-7:45amBreakfast 7:45am …" at bounding box center [321, 231] width 290 height 47
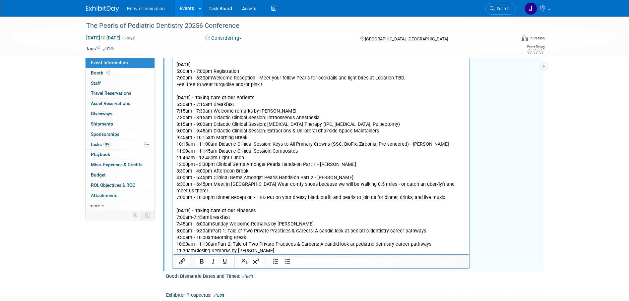
click at [209, 210] on p "Sunday, April 12th - Taking Care of Our Finances 7:00am-7:45amBreakfast 7:45am …" at bounding box center [321, 231] width 290 height 47
click at [212, 218] on p "Sunday, April 12th - Taking Care of Our Finances 7:00am-7:45am Breakfast 7:45am…" at bounding box center [321, 231] width 290 height 47
click at [211, 224] on p "Sunday, April 12th - Taking Care of Our Finances 7:00am-7:45am Breakfast 7:45am…" at bounding box center [321, 231] width 290 height 47
click at [215, 232] on p "Sunday, April 12th - Taking Care of Our Finances 7:00am-7:45am Breakfast 7:45am…" at bounding box center [321, 231] width 290 height 47
click at [217, 239] on p "Sunday, April 12th - Taking Care of Our Finances 7:00am-7:45am Breakfast 7:45am…" at bounding box center [321, 231] width 290 height 47
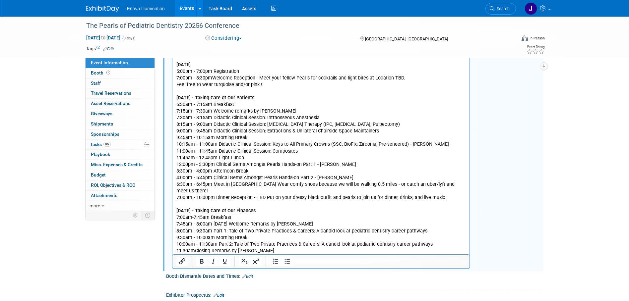
click at [195, 243] on p "Sunday, April 12th - Taking Care of Our Finances 7:00am-7:45am Breakfast 7:45am…" at bounding box center [321, 231] width 290 height 47
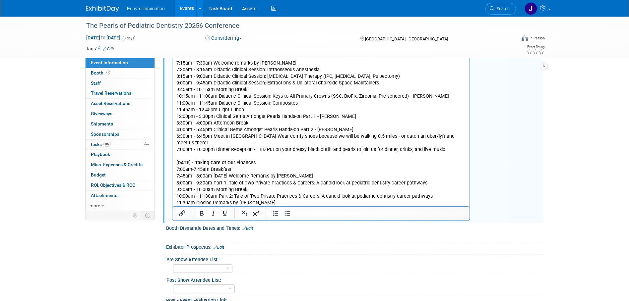
scroll to position [175, 0]
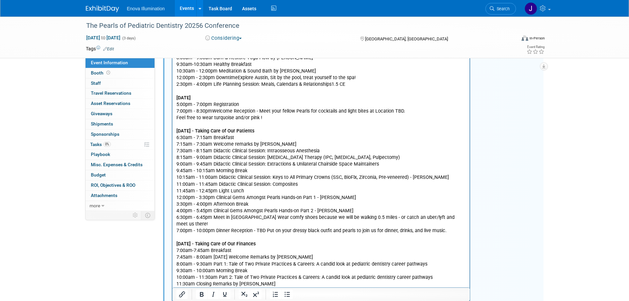
drag, startPoint x: 485, startPoint y: 65, endPoint x: 151, endPoint y: 49, distance: 334.4
click at [485, 54] on button "button" at bounding box center [486, 50] width 12 height 10
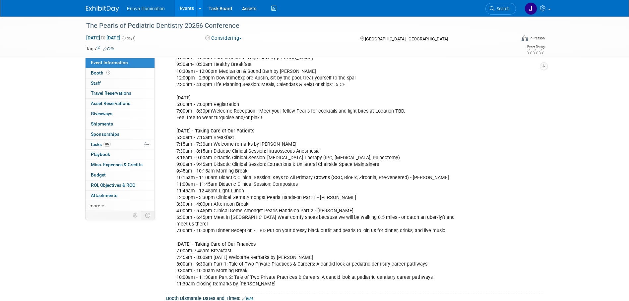
scroll to position [142, 0]
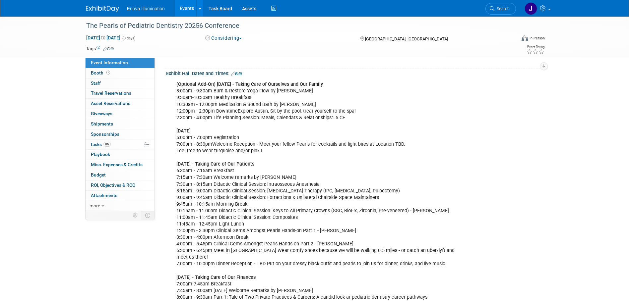
click at [240, 76] on link "Edit" at bounding box center [236, 74] width 11 height 5
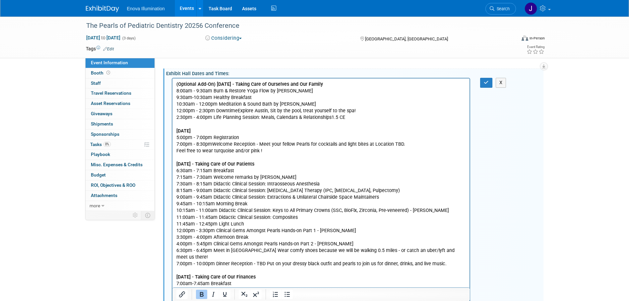
scroll to position [0, 0]
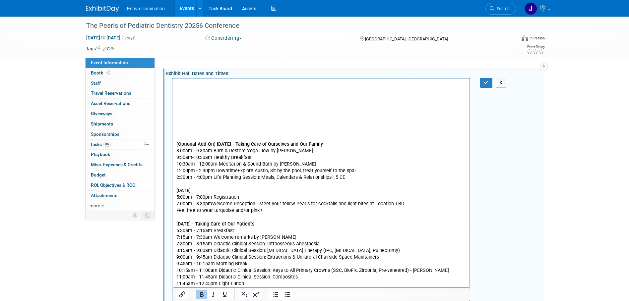
click at [185, 88] on p "Rich Text Area. Press ALT-0 for help." at bounding box center [321, 91] width 290 height 7
paste body "Rich Text Area. Press ALT-0 for help."
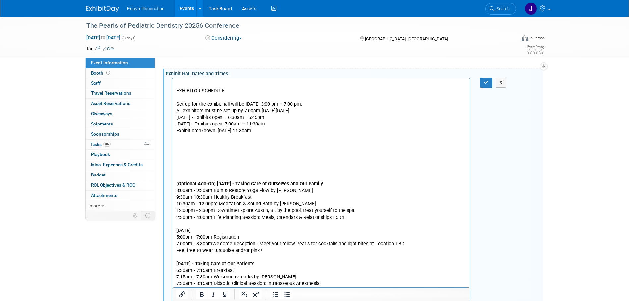
drag, startPoint x: 344, startPoint y: 105, endPoint x: 272, endPoint y: 104, distance: 71.6
click at [272, 104] on p "Set up for the exhibit hall will be Friday, April 10th from 3:00 pm – 7:00 pm." at bounding box center [321, 104] width 290 height 7
click at [233, 97] on p "Rich Text Area. Press ALT-0 for help." at bounding box center [321, 98] width 290 height 7
drag, startPoint x: 310, startPoint y: 110, endPoint x: 166, endPoint y: 103, distance: 143.8
click at [172, 103] on html "EXHIBITOR SCHEDULE Set up for the exhibit hall will be Friday, April 10th from …" at bounding box center [321, 250] width 298 height 342
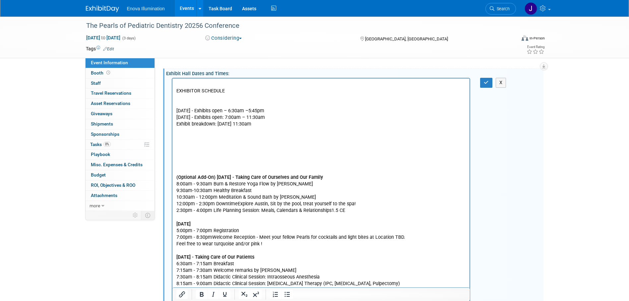
scroll to position [76, 0]
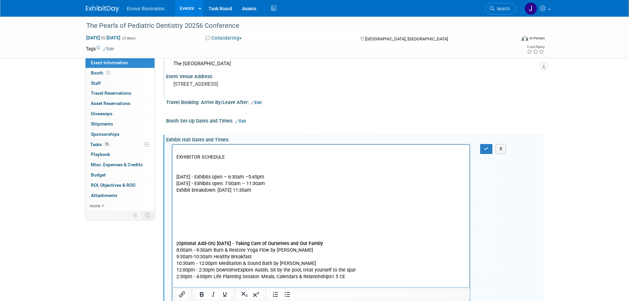
click at [244, 124] on link "Edit" at bounding box center [240, 121] width 11 height 5
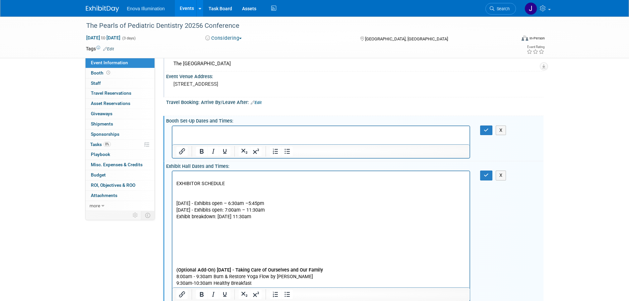
scroll to position [0, 0]
click at [484, 133] on icon "button" at bounding box center [486, 130] width 5 height 5
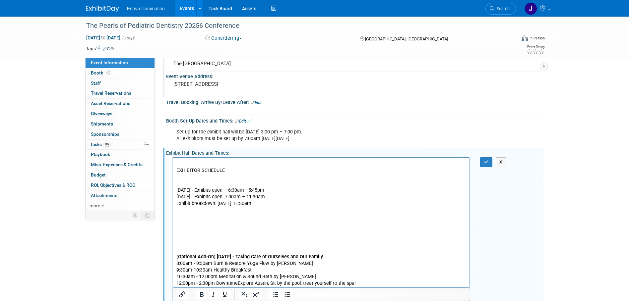
click at [179, 176] on p "Rich Text Area. Press ALT-0 for help." at bounding box center [321, 177] width 290 height 7
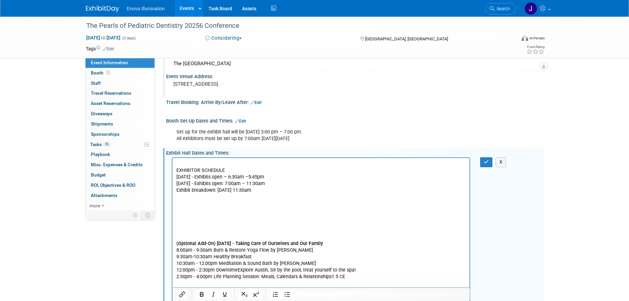
drag, startPoint x: 283, startPoint y: 190, endPoint x: 167, endPoint y: 189, distance: 115.8
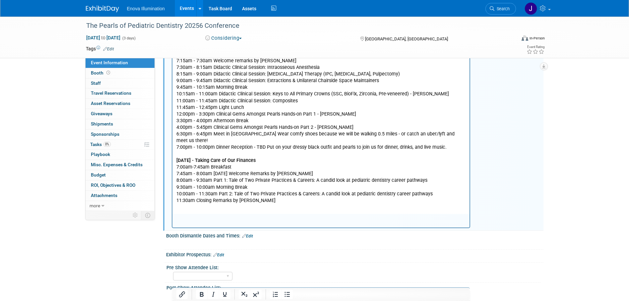
scroll to position [374, 0]
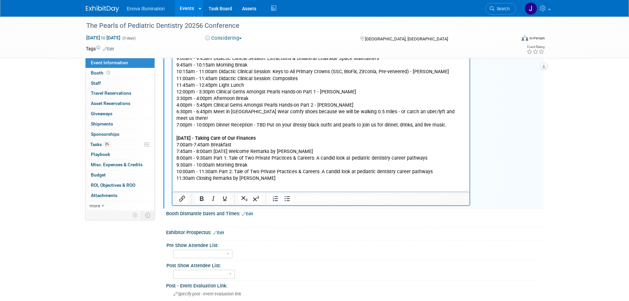
click at [251, 217] on link "Edit" at bounding box center [247, 214] width 11 height 5
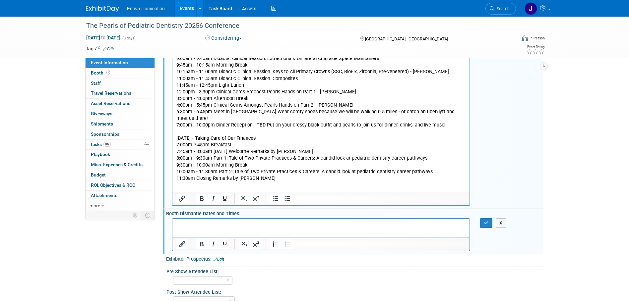
scroll to position [0, 0]
click at [483, 228] on button "button" at bounding box center [486, 224] width 12 height 10
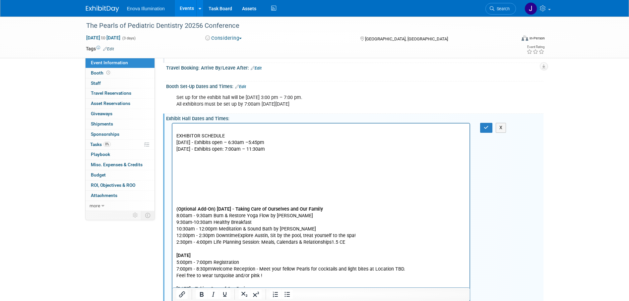
scroll to position [109, 0]
click at [177, 164] on p "Rich Text Area. Press ALT-0 for help." at bounding box center [321, 164] width 290 height 7
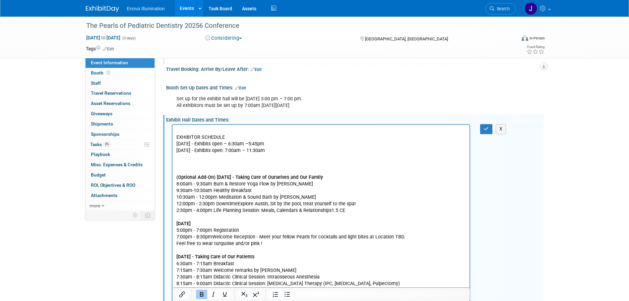
click at [181, 130] on p "Rich Text Area. Press ALT-0 for help." at bounding box center [321, 131] width 290 height 7
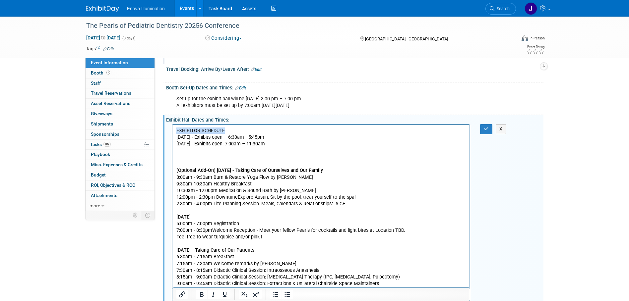
drag, startPoint x: 229, startPoint y: 129, endPoint x: 171, endPoint y: 129, distance: 57.4
click at [172, 129] on html "EXHIBITOR SCHEDULE Saturday, April 11th, 2026 - Exhibits open – 6:30am –5:45pm …" at bounding box center [321, 266] width 298 height 282
click at [250, 145] on p "Sunday, April 12th, 2026 - Exhibits open: 7:00am – 11:30am" at bounding box center [321, 144] width 290 height 7
drag, startPoint x: 282, startPoint y: 145, endPoint x: 344, endPoint y: 270, distance: 139.6
click at [172, 131] on html "EXHIBITOR SCHEDULE Saturday, April 11th, 2026 - Exhibits open – 6:30am –5:45pm …" at bounding box center [321, 266] width 298 height 282
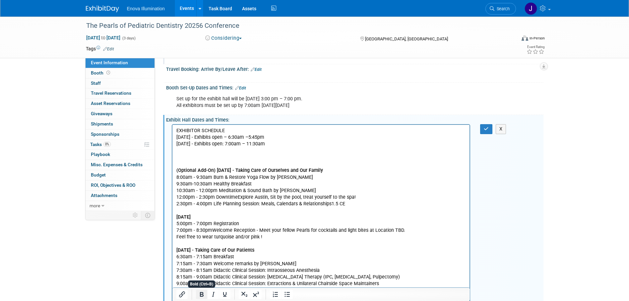
drag, startPoint x: 204, startPoint y: 295, endPoint x: 31, endPoint y: 149, distance: 226.6
click at [204, 295] on icon "Bold" at bounding box center [202, 295] width 8 height 8
click at [205, 186] on p "(Optional Add-On) Friday, April 10th, 2026 - Taking Care of Ourselves and Our F…" at bounding box center [321, 287] width 290 height 240
click at [483, 134] on button "button" at bounding box center [486, 129] width 12 height 10
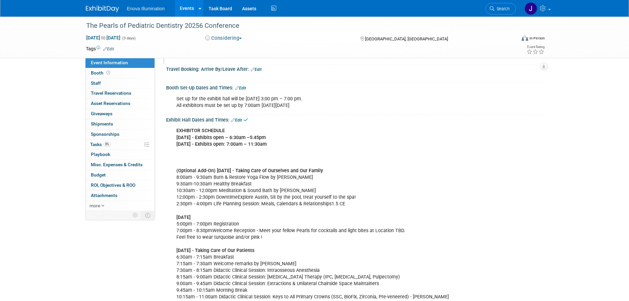
click at [204, 166] on div "EXHIBITOR SCHEDULE Saturday, April 11th, 2026 - Exhibits open – 6:30am –5:45pm …" at bounding box center [321, 267] width 299 height 286
click at [113, 37] on span "Apr 10, 2026 to Apr 12, 2026" at bounding box center [103, 38] width 35 height 6
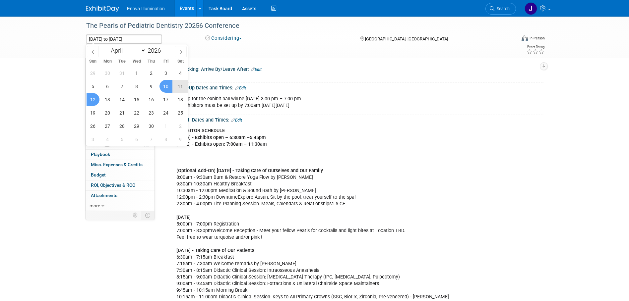
click at [178, 85] on span "11" at bounding box center [180, 86] width 13 height 13
type input "Apr 11, 2026"
click at [95, 100] on span "12" at bounding box center [93, 99] width 13 height 13
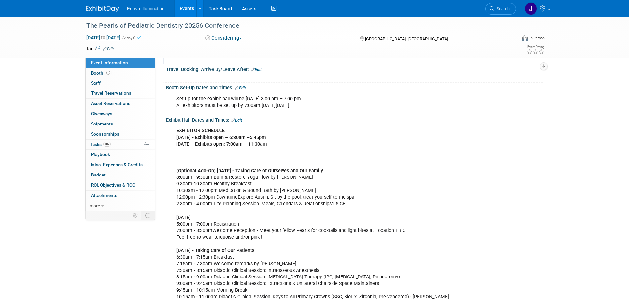
click at [307, 141] on div "EXHIBITOR SCHEDULE Saturday, April 11th, 2026 - Exhibits open – 6:30am –5:45pm …" at bounding box center [321, 267] width 299 height 286
click at [238, 123] on link "Edit" at bounding box center [236, 120] width 11 height 5
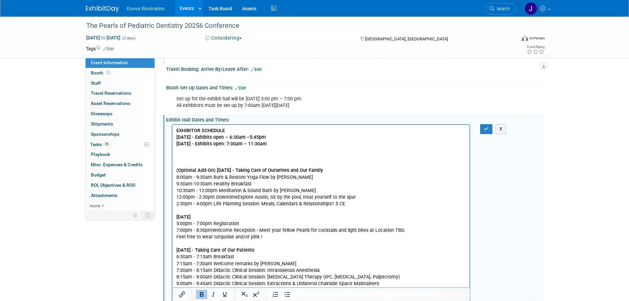
scroll to position [0, 0]
click at [230, 138] on b "Saturday, April 11th, 2026 - Exhibits open – 6:30am –5:45pm" at bounding box center [220, 138] width 89 height 6
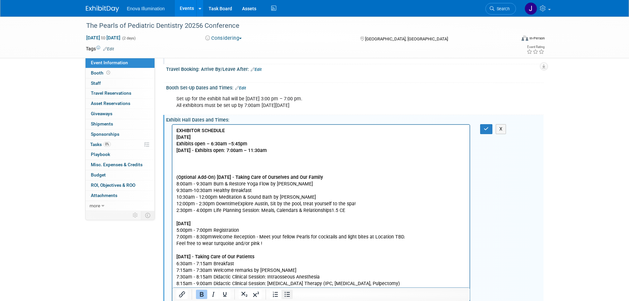
click at [286, 294] on icon "Bullet list" at bounding box center [287, 295] width 8 height 8
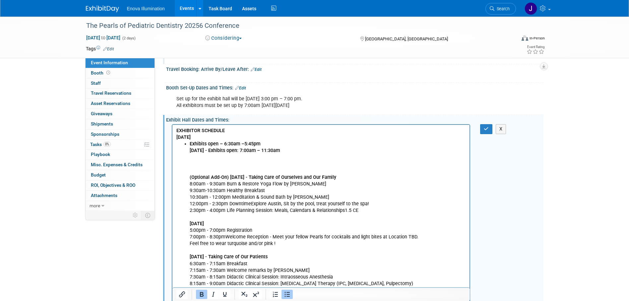
click at [260, 143] on b "Exhibits open – 6:30am –5:45pm" at bounding box center [224, 144] width 71 height 6
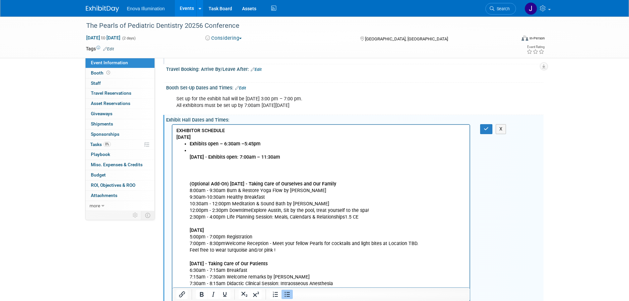
click at [287, 296] on icon "Bullet list" at bounding box center [287, 295] width 8 height 8
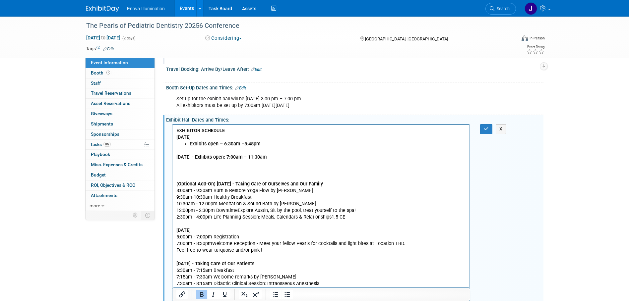
click at [232, 157] on b "Sunday, April 12th, 2026 - Exhibits open: 7:00am – 11:30am" at bounding box center [221, 158] width 90 height 6
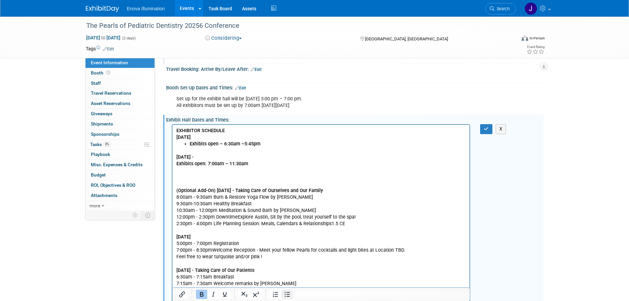
click at [289, 293] on icon "Bullet list" at bounding box center [287, 295] width 5 height 5
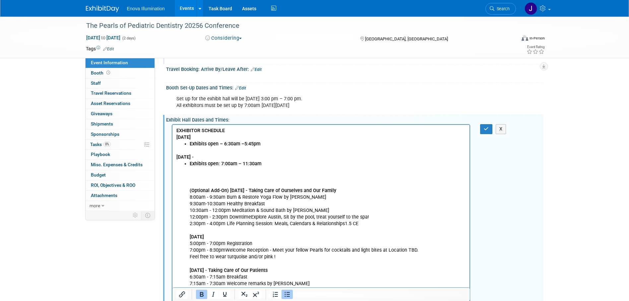
click at [289, 164] on li "Exhibits open: 7:00am – 11:30am (Optional Add-On) Friday, April 10th, 2026 - Ta…" at bounding box center [327, 294] width 277 height 266
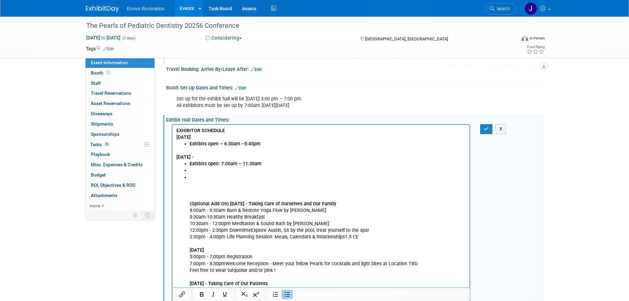
click at [289, 294] on icon "Bullet list" at bounding box center [287, 295] width 8 height 8
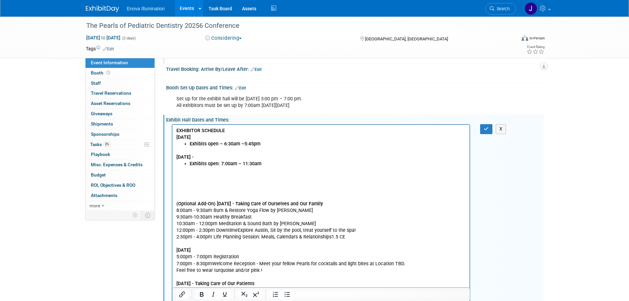
scroll to position [76, 0]
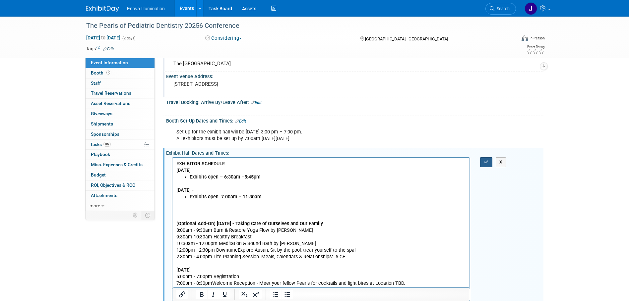
drag, startPoint x: 483, startPoint y: 178, endPoint x: 236, endPoint y: 3, distance: 302.4
click at [483, 167] on button "button" at bounding box center [486, 163] width 12 height 10
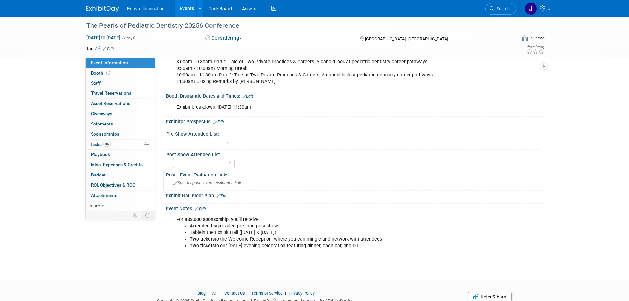
scroll to position [451, 0]
click at [206, 212] on link "Edit" at bounding box center [200, 210] width 11 height 5
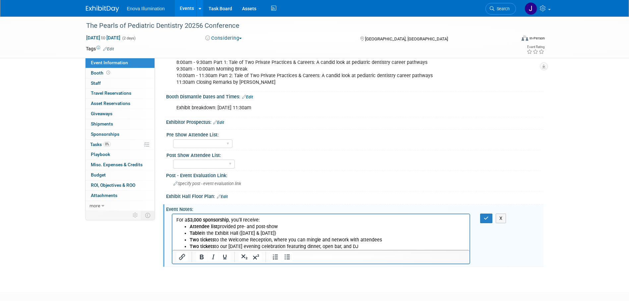
scroll to position [0, 0]
drag, startPoint x: 258, startPoint y: 221, endPoint x: 298, endPoint y: 215, distance: 39.6
click at [262, 221] on p "For a $3,000 sponsorship , you’ll receive:" at bounding box center [321, 220] width 290 height 7
click at [486, 221] on button "button" at bounding box center [486, 219] width 12 height 10
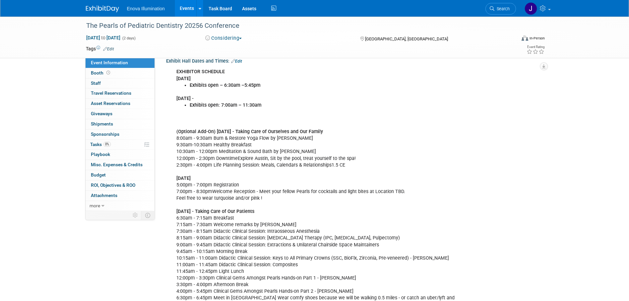
scroll to position [152, 0]
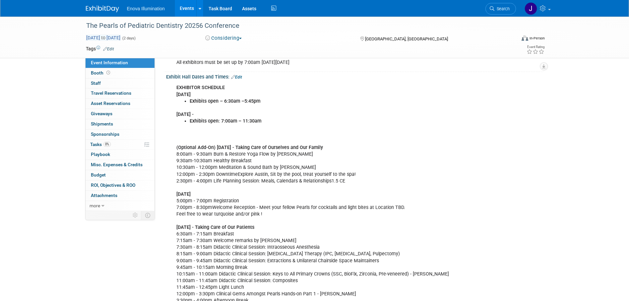
click at [121, 39] on span "Apr 11, 2026 to Apr 12, 2026" at bounding box center [103, 38] width 35 height 6
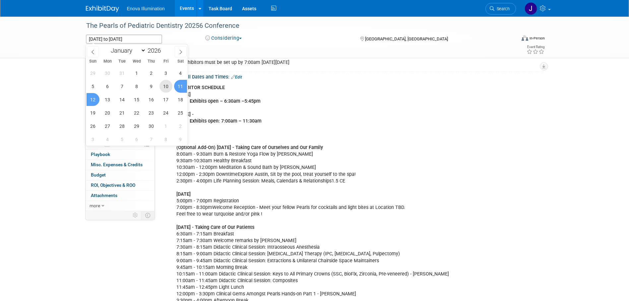
click at [166, 87] on span "10" at bounding box center [166, 86] width 13 height 13
type input "Apr 10, 2026"
click at [96, 98] on span "12" at bounding box center [93, 99] width 13 height 13
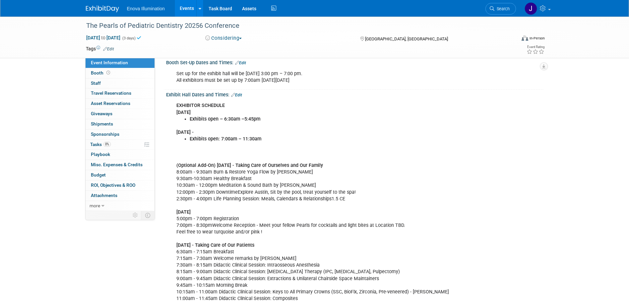
scroll to position [119, 0]
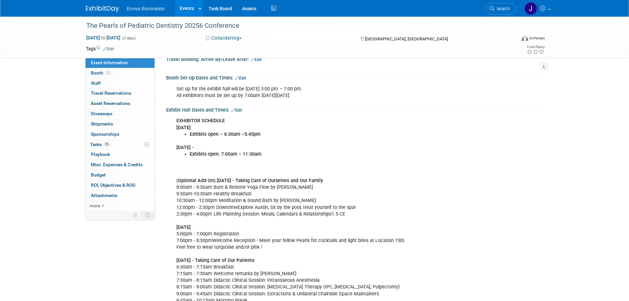
click at [237, 113] on link "Edit" at bounding box center [236, 110] width 11 height 5
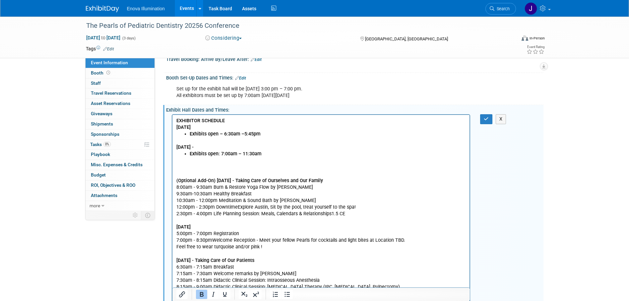
scroll to position [0, 0]
click at [232, 120] on p "EXHIBITOR SCHEDULE Saturday, April 11th, 2026" at bounding box center [321, 124] width 290 height 13
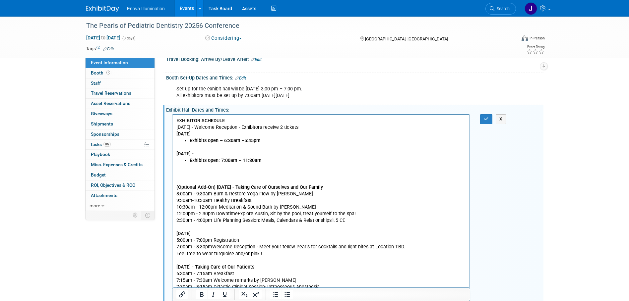
drag, startPoint x: 325, startPoint y: 128, endPoint x: 174, endPoint y: 128, distance: 151.2
click at [174, 128] on html "EXHIBITOR SCHEDULE Friday, April 10th - Welcome Reception - Exhibitors receive …" at bounding box center [321, 269] width 298 height 309
click at [202, 294] on icon "Bold" at bounding box center [202, 295] width 8 height 8
click at [264, 178] on p "(Optional Add-On) Friday, April 10th, 2026 - Taking Care of Ourselves and Our F…" at bounding box center [321, 295] width 290 height 260
click at [211, 127] on b "Friday, April 10th - Welcome Reception - Exhibitors receive 2 tickets" at bounding box center [237, 128] width 123 height 6
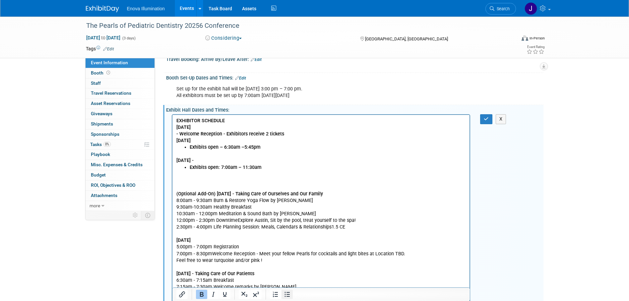
click at [288, 294] on icon "Bullet list" at bounding box center [287, 295] width 8 height 8
click at [193, 134] on b "- Welcome Reception - Exhibitors receive 2 tickets" at bounding box center [243, 134] width 108 height 6
click at [189, 142] on b "Saturday, April 11th, 2026" at bounding box center [196, 141] width 14 height 6
click at [289, 293] on icon "Bullet list" at bounding box center [287, 295] width 5 height 5
click at [175, 133] on html "EXHIBITOR SCHEDULE Friday, April 10th Welcome Reception - Exhibitors receive 2 …" at bounding box center [321, 273] width 298 height 316
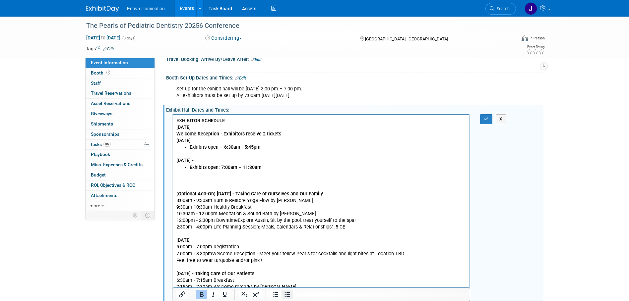
click at [287, 294] on icon "Bullet list" at bounding box center [287, 295] width 8 height 8
click at [295, 133] on li "Welcome Reception - Exhibitors receive 2 tickets Saturday, April 11th, 2026" at bounding box center [327, 137] width 277 height 13
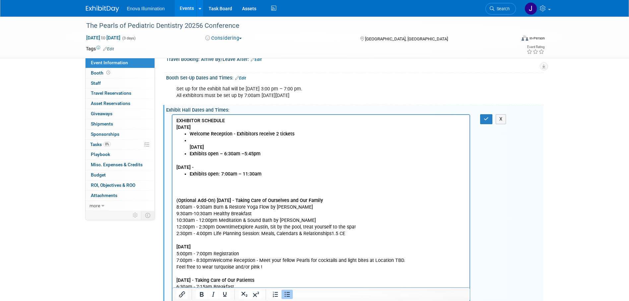
click at [290, 294] on icon "Bullet list" at bounding box center [287, 295] width 8 height 8
click at [230, 119] on p "EXHIBITOR SCHEDULE" at bounding box center [321, 121] width 290 height 7
click at [487, 121] on icon "button" at bounding box center [486, 119] width 5 height 5
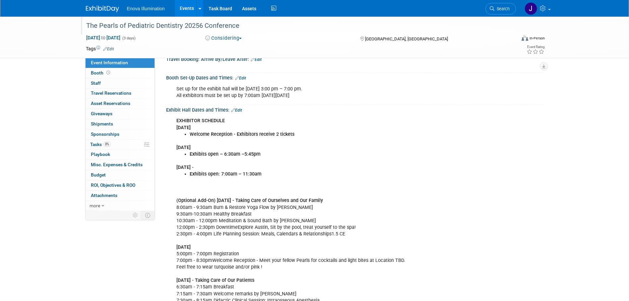
click at [175, 28] on div "The Pearls of Pediatric Dentistry 20256 Conference" at bounding box center [295, 26] width 422 height 12
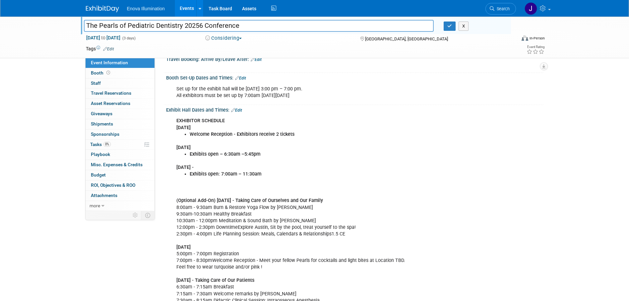
drag, startPoint x: 197, startPoint y: 26, endPoint x: 200, endPoint y: 24, distance: 3.9
click at [197, 26] on input "The Pearls of Pediatric Dentistry 20256 Conference" at bounding box center [259, 26] width 350 height 12
type input "The Pearls of Pediatric Dentistry 2026 Conference"
click at [450, 25] on icon "button" at bounding box center [449, 26] width 5 height 4
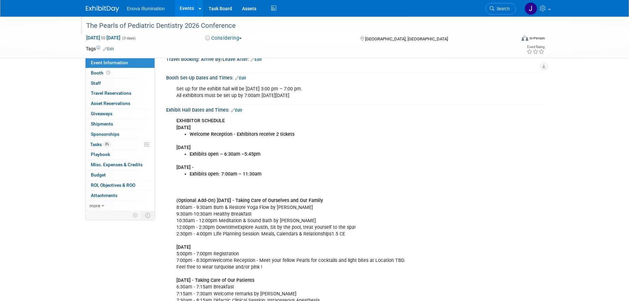
click at [103, 6] on img at bounding box center [102, 9] width 33 height 7
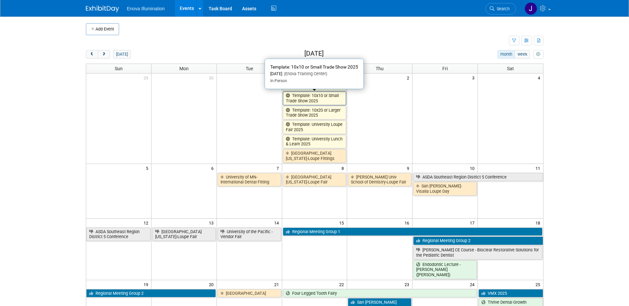
click at [301, 100] on link "Template: 10x10 or Small Trade Show 2025" at bounding box center [315, 99] width 64 height 14
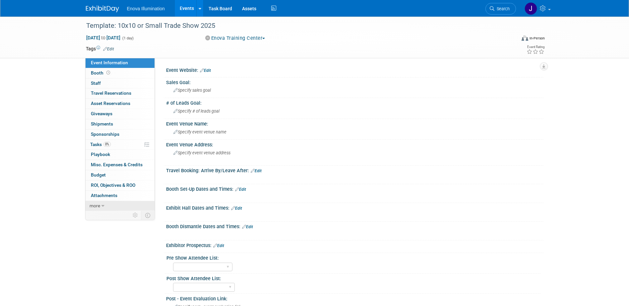
click at [102, 204] on icon at bounding box center [102, 206] width 3 height 5
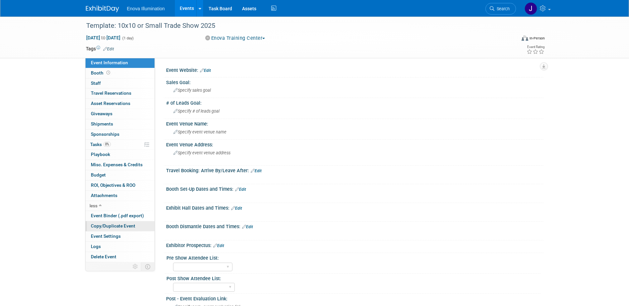
click at [113, 225] on span "Copy/Duplicate Event" at bounding box center [113, 226] width 44 height 5
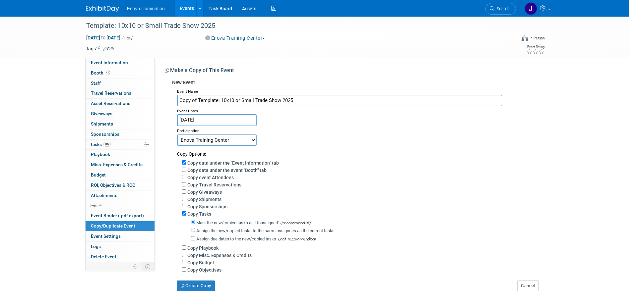
drag, startPoint x: 298, startPoint y: 98, endPoint x: 0, endPoint y: 127, distance: 299.2
click at [39, 124] on div "Template: 10x10 or Small Trade Show 2025 Jan 1, 2025 to Jan 1, 2025 (1 day) Jan…" at bounding box center [314, 161] width 629 height 288
paste input "The Leadership Thread - The 2026 Moonshot Annual Meeting"
type input "The Leadership Thread - The 2026 Moonshot Annual Meeting"
click at [197, 119] on input "Jan 1, 2025" at bounding box center [217, 120] width 80 height 12
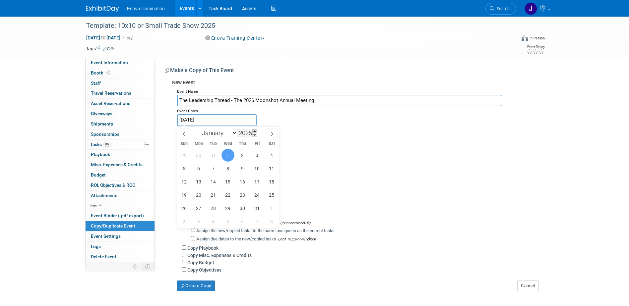
click at [255, 131] on span at bounding box center [254, 131] width 5 height 4
type input "2026"
click at [215, 135] on select "January February March April May June July August September October November De…" at bounding box center [218, 133] width 38 height 8
select select "9"
click at [199, 129] on select "January February March April May June July August September October November De…" at bounding box center [218, 133] width 38 height 8
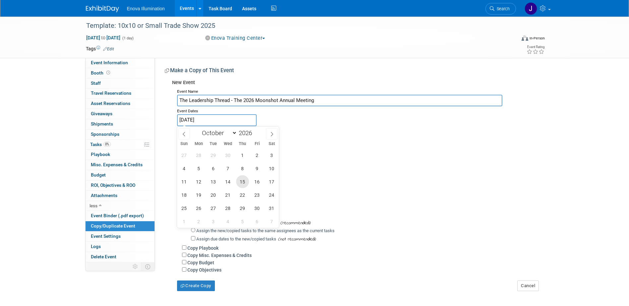
click at [241, 183] on span "15" at bounding box center [242, 181] width 13 height 13
click at [272, 182] on span "17" at bounding box center [271, 181] width 13 height 13
type input "[DATE] to [DATE]"
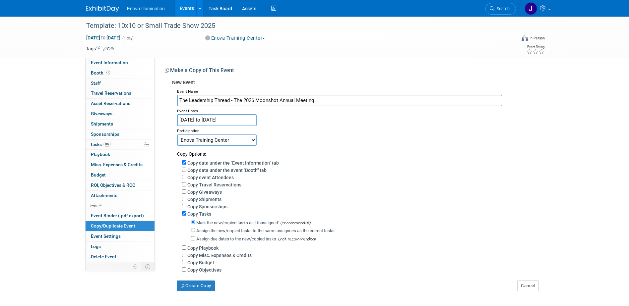
click at [216, 140] on select "Committed Considering Not Going Canceled Enova Training Center University Event…" at bounding box center [217, 140] width 80 height 11
select select "1"
click at [177, 135] on select "Committed Considering Not Going Canceled Enova Training Center University Event…" at bounding box center [217, 140] width 80 height 11
click at [193, 232] on input "Assign the new/copied tasks to the same assignees as the current tasks" at bounding box center [193, 230] width 4 height 4
radio input "true"
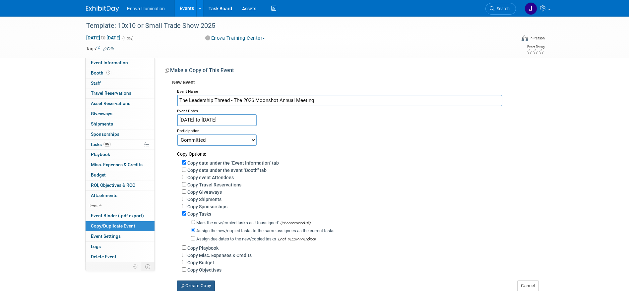
click at [198, 290] on button "Create Copy" at bounding box center [196, 286] width 38 height 11
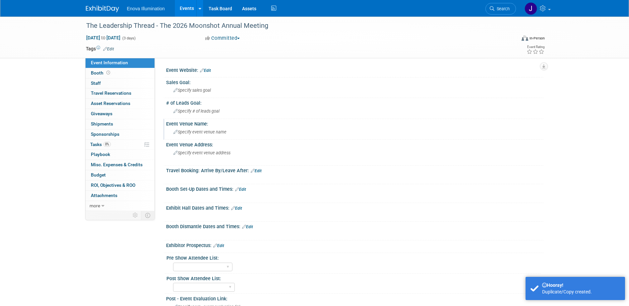
click at [201, 131] on span "Specify event venue name" at bounding box center [199, 132] width 53 height 5
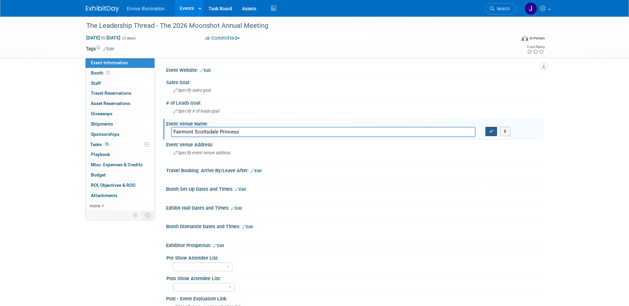
type input "Fairmont Scottsdale Princess"
click at [493, 134] on button "button" at bounding box center [492, 131] width 12 height 9
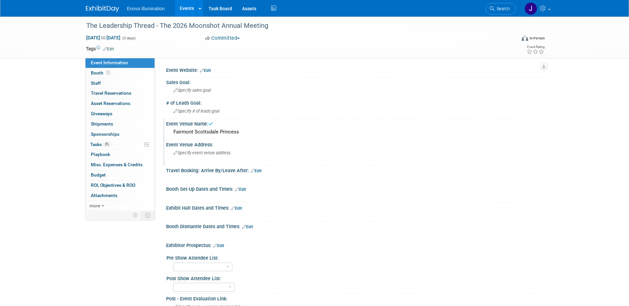
click at [229, 154] on span "Specify event venue address" at bounding box center [201, 153] width 57 height 5
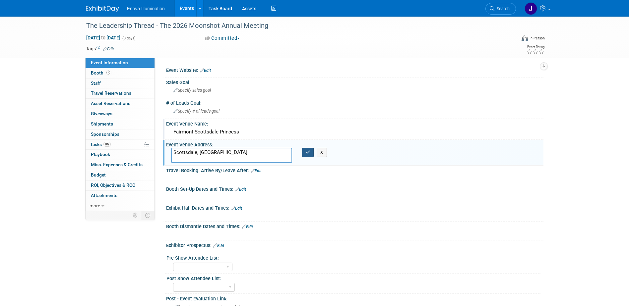
type textarea "Scottsdale, [GEOGRAPHIC_DATA]"
click at [310, 151] on icon "button" at bounding box center [308, 152] width 5 height 4
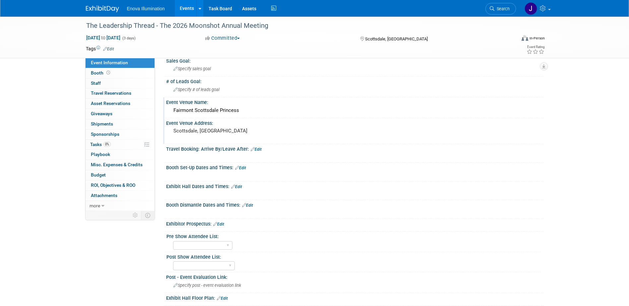
scroll to position [33, 0]
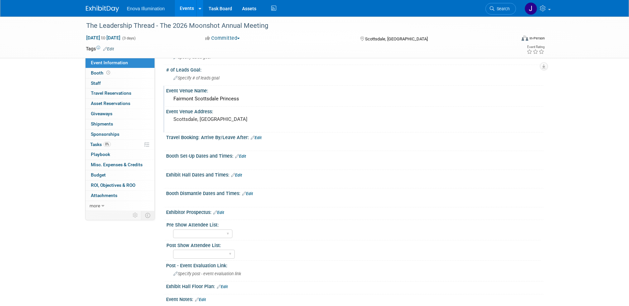
click at [223, 212] on link "Edit" at bounding box center [218, 213] width 11 height 5
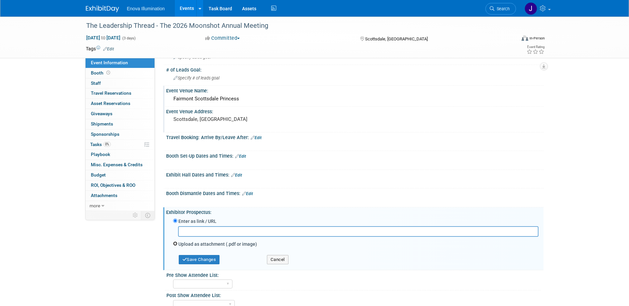
click at [177, 243] on input "Upload as attachment (.pdf or image)" at bounding box center [175, 244] width 4 height 4
radio input "true"
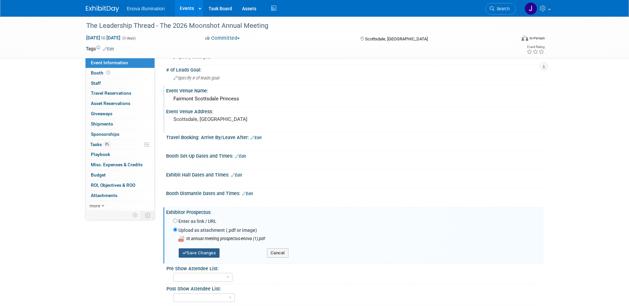
click at [195, 252] on button "Save Changes" at bounding box center [199, 253] width 41 height 9
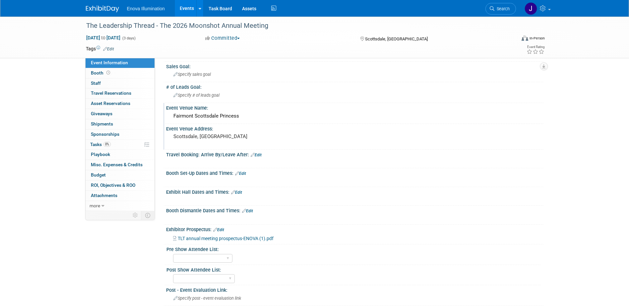
scroll to position [0, 0]
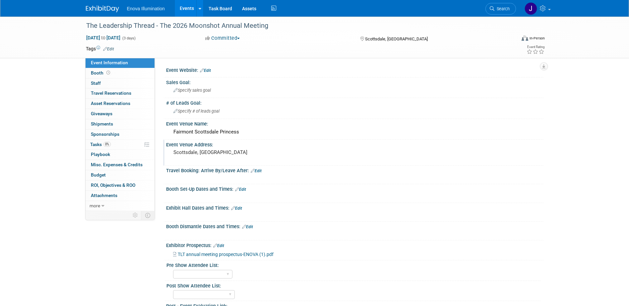
click at [209, 71] on link "Edit" at bounding box center [205, 70] width 11 height 5
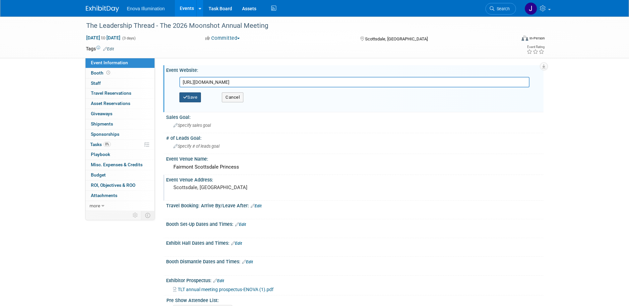
type input "[URL][DOMAIN_NAME]"
click at [197, 97] on button "Save" at bounding box center [190, 98] width 22 height 10
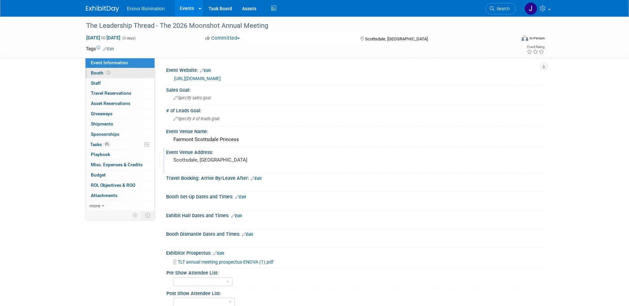
click at [133, 73] on link "Booth" at bounding box center [120, 73] width 69 height 10
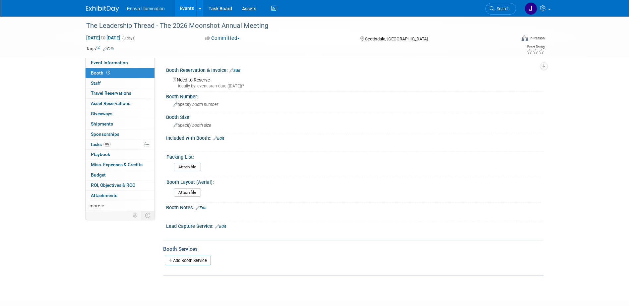
click at [223, 138] on link "Edit" at bounding box center [218, 138] width 11 height 5
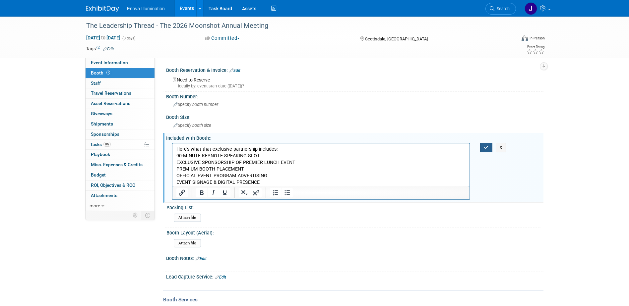
click at [481, 148] on button "button" at bounding box center [486, 148] width 12 height 10
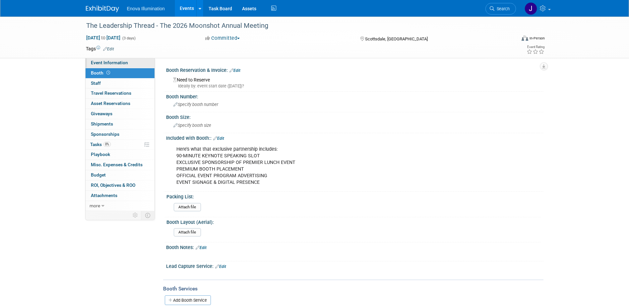
click at [140, 60] on link "Event Information" at bounding box center [120, 63] width 69 height 10
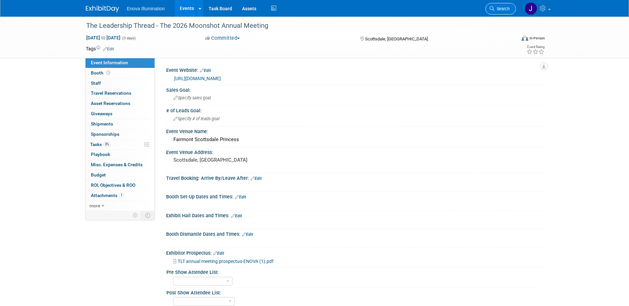
click at [496, 10] on span "Search" at bounding box center [502, 8] width 15 height 5
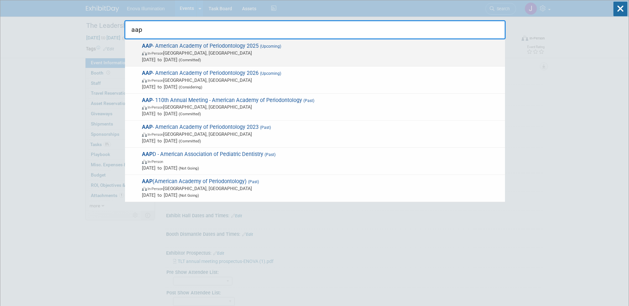
type input "aap"
click at [204, 50] on span "In-Person Toronto, Canada" at bounding box center [322, 53] width 360 height 7
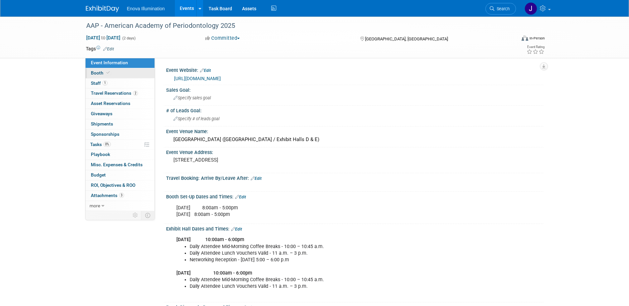
click at [131, 70] on link "Booth" at bounding box center [120, 73] width 69 height 10
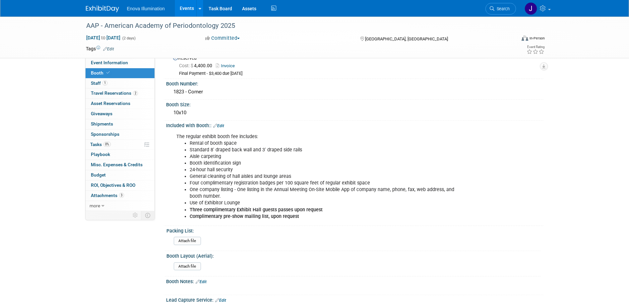
scroll to position [33, 0]
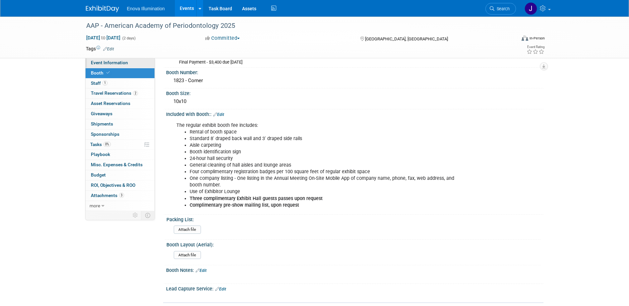
click at [134, 66] on link "Event Information" at bounding box center [120, 63] width 69 height 10
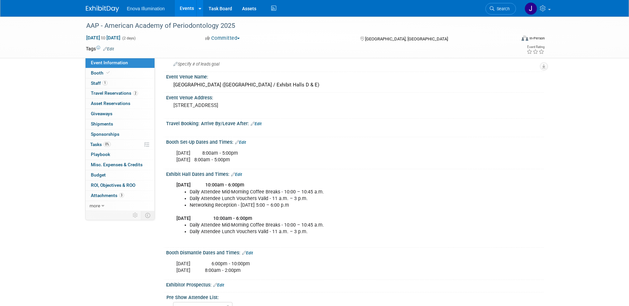
scroll to position [66, 0]
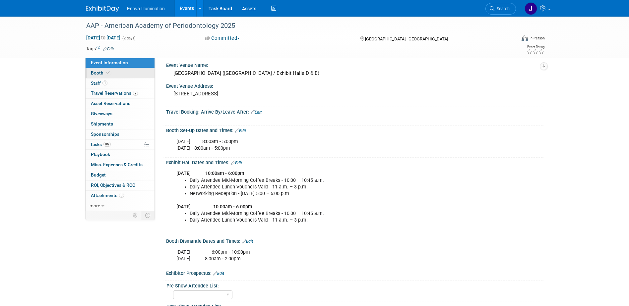
click at [125, 73] on link "Booth" at bounding box center [120, 73] width 69 height 10
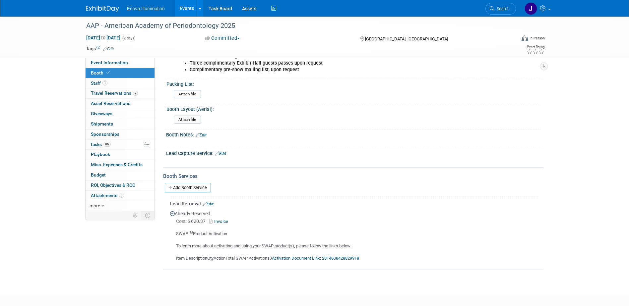
scroll to position [204, 0]
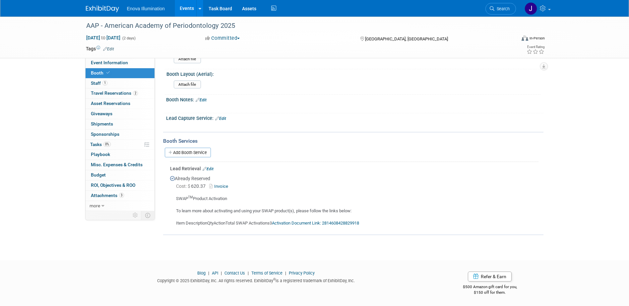
click at [225, 187] on link "Invoice" at bounding box center [220, 186] width 22 height 5
click at [104, 9] on img at bounding box center [102, 9] width 33 height 7
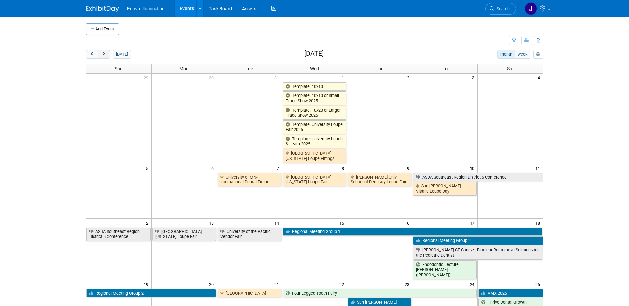
click at [105, 54] on span "next" at bounding box center [103, 54] width 5 height 4
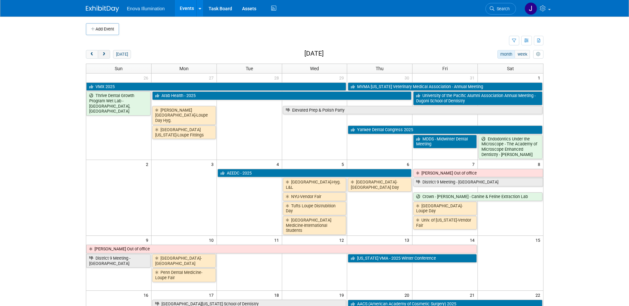
click at [105, 54] on span "next" at bounding box center [103, 54] width 5 height 4
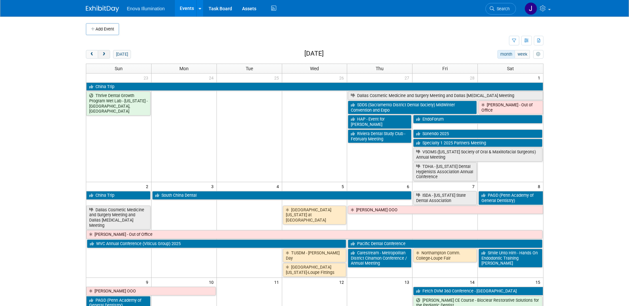
click at [105, 54] on span "next" at bounding box center [103, 54] width 5 height 4
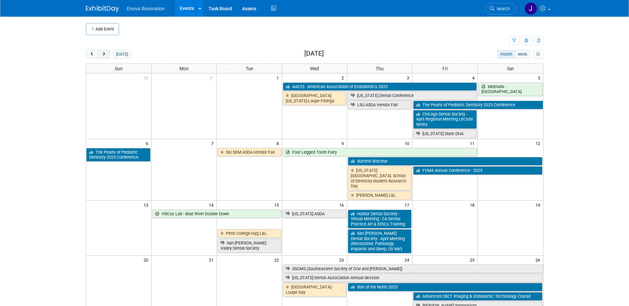
click at [105, 54] on span "next" at bounding box center [103, 54] width 5 height 4
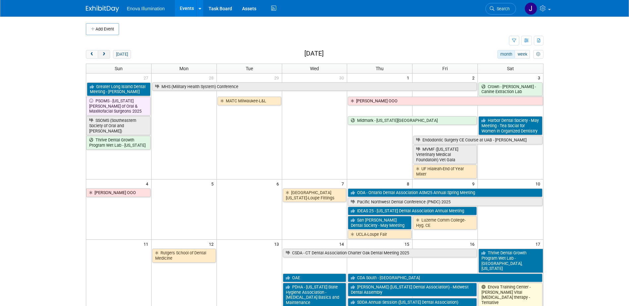
click at [105, 54] on span "next" at bounding box center [103, 54] width 5 height 4
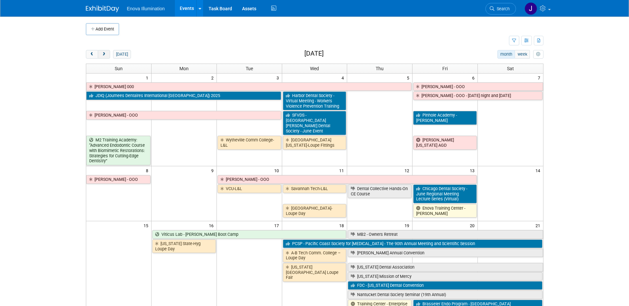
click at [105, 54] on span "next" at bounding box center [103, 54] width 5 height 4
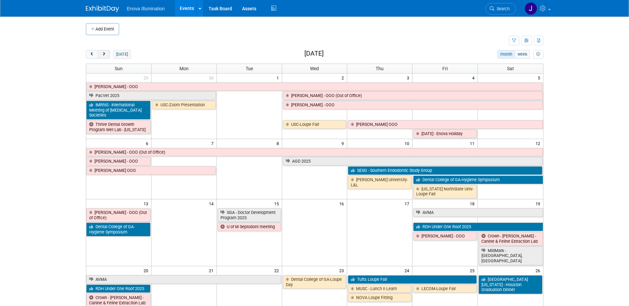
click at [105, 54] on span "next" at bounding box center [103, 54] width 5 height 4
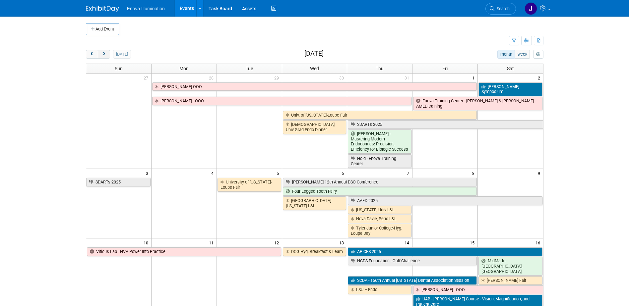
click at [105, 54] on span "next" at bounding box center [103, 54] width 5 height 4
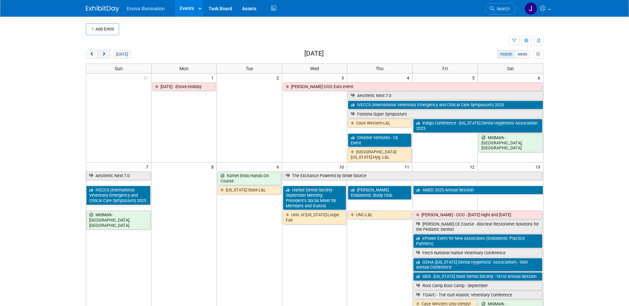
click at [103, 53] on span "next" at bounding box center [103, 54] width 5 height 4
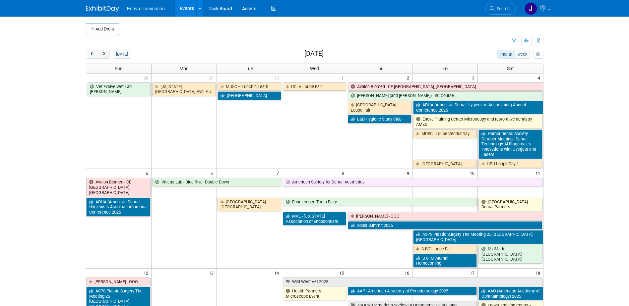
click at [104, 53] on span "next" at bounding box center [103, 54] width 5 height 4
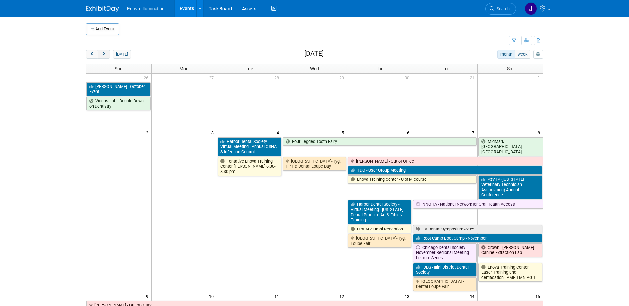
click at [104, 53] on span "next" at bounding box center [103, 54] width 5 height 4
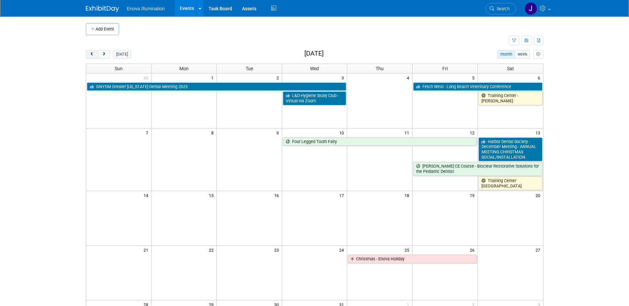
click at [92, 54] on span "prev" at bounding box center [92, 54] width 5 height 4
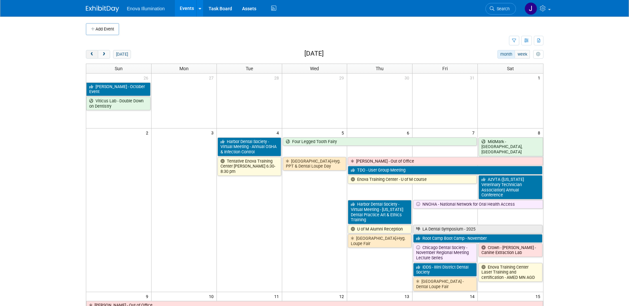
click at [92, 54] on span "prev" at bounding box center [92, 54] width 5 height 4
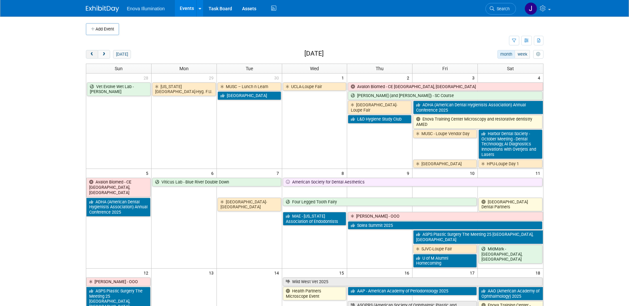
click at [92, 54] on span "prev" at bounding box center [92, 54] width 5 height 4
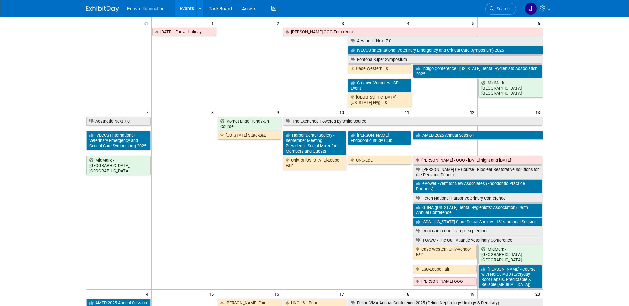
scroll to position [66, 0]
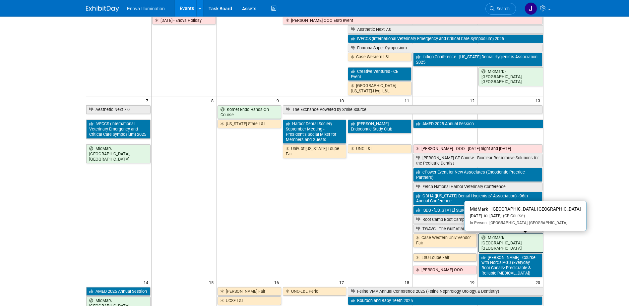
click at [500, 240] on link "MidMark - [GEOGRAPHIC_DATA], [GEOGRAPHIC_DATA]" at bounding box center [511, 243] width 64 height 19
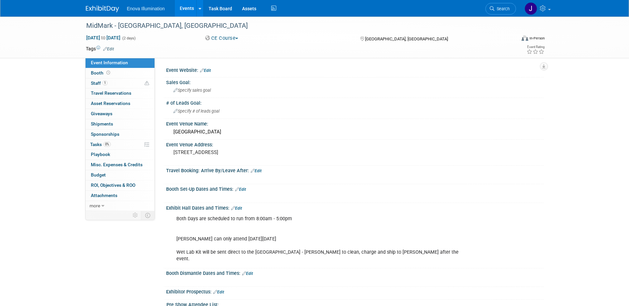
click at [234, 38] on button "CE Course" at bounding box center [222, 38] width 38 height 7
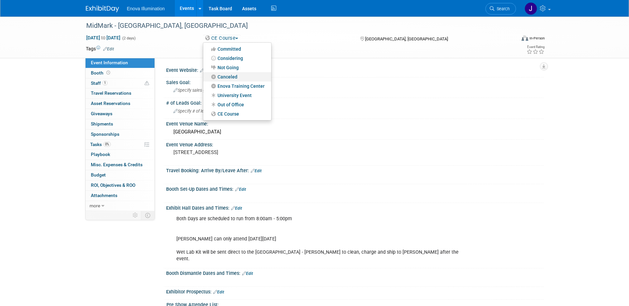
click at [233, 77] on link "Canceled" at bounding box center [237, 76] width 68 height 9
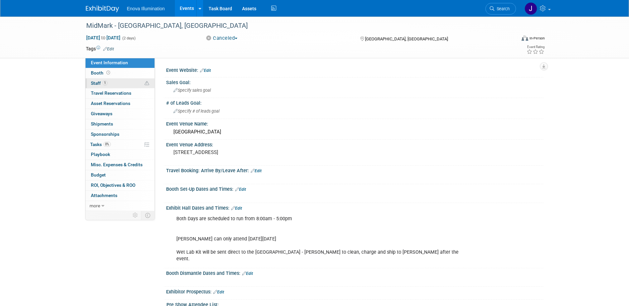
click at [127, 85] on link "1 Staff 1" at bounding box center [120, 84] width 69 height 10
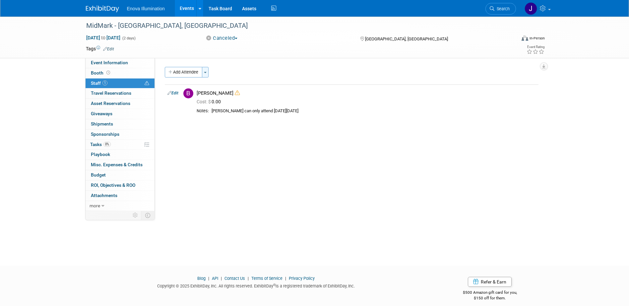
click at [207, 73] on button "Toggle Dropdown" at bounding box center [205, 72] width 7 height 11
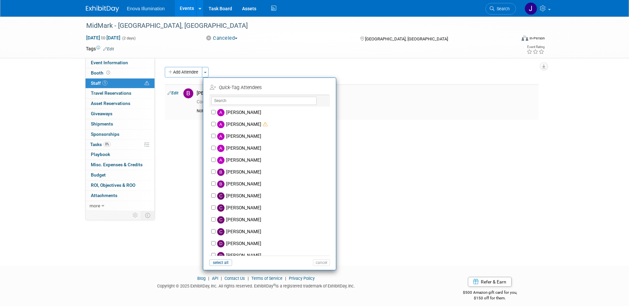
click at [174, 95] on link "Edit" at bounding box center [172, 93] width 11 height 5
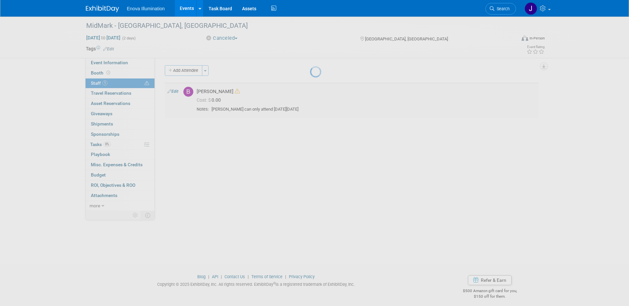
select select "8a65481c-2c31-4990-8702-2060f8bbfae2"
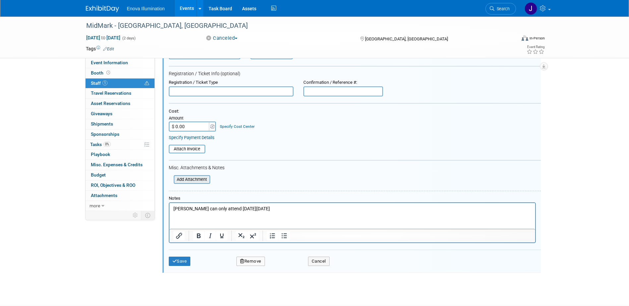
scroll to position [109, 0]
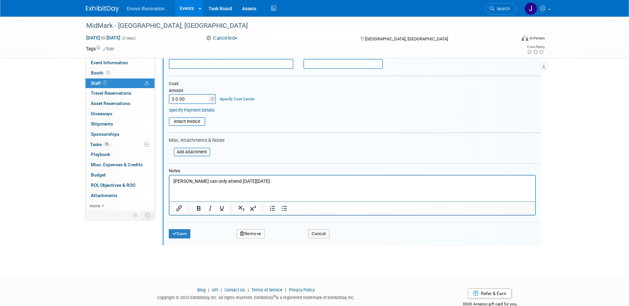
click at [249, 233] on button "Remove" at bounding box center [250, 234] width 29 height 9
click at [285, 239] on link "Yes" at bounding box center [286, 239] width 19 height 11
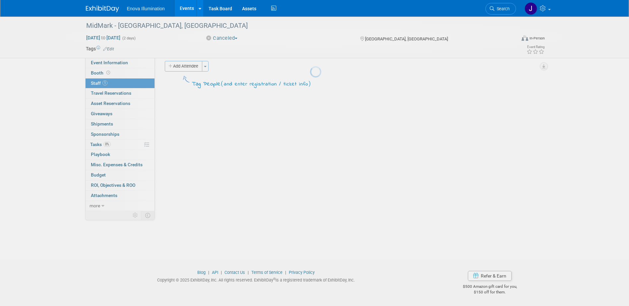
scroll to position [6, 0]
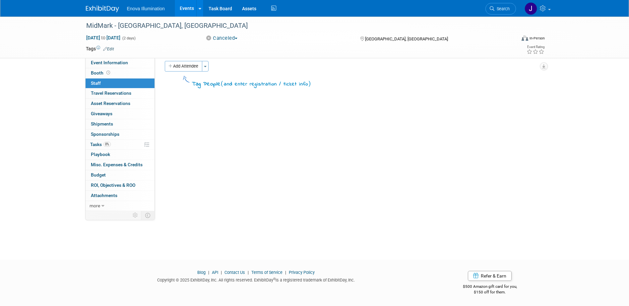
click at [507, 11] on link "Search" at bounding box center [501, 9] width 31 height 12
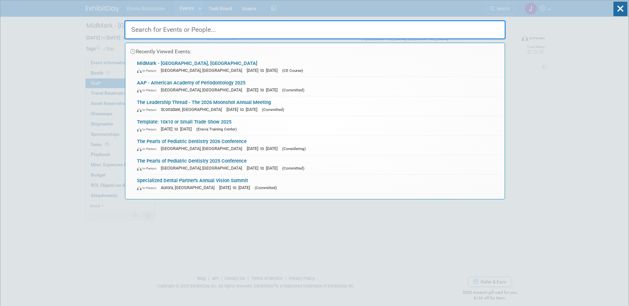
click at [476, 25] on input "text" at bounding box center [314, 29] width 381 height 19
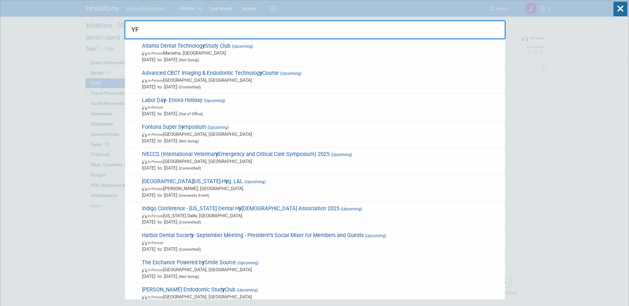
type input "Y"
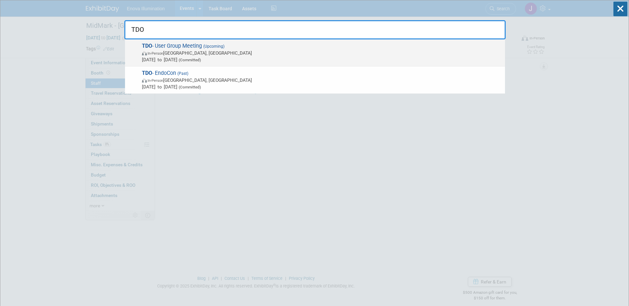
type input "TDO"
click at [171, 55] on span "In-Person San Diego, CA" at bounding box center [322, 53] width 360 height 7
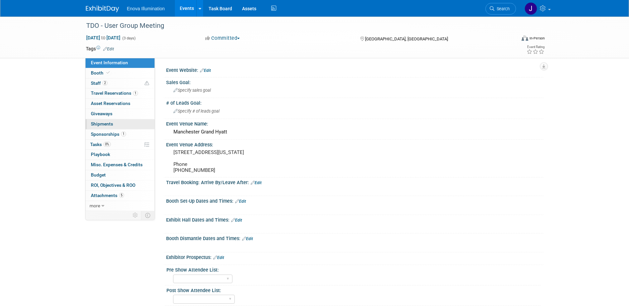
click at [108, 125] on span "Shipments 0" at bounding box center [102, 123] width 22 height 5
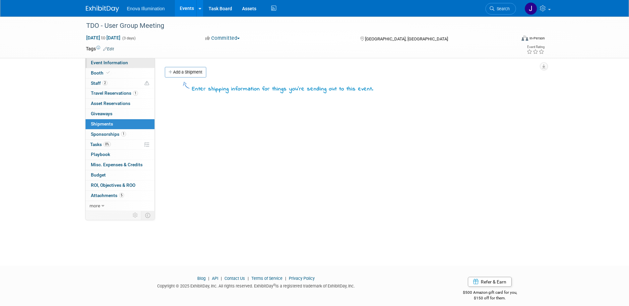
click at [122, 61] on span "Event Information" at bounding box center [109, 62] width 37 height 5
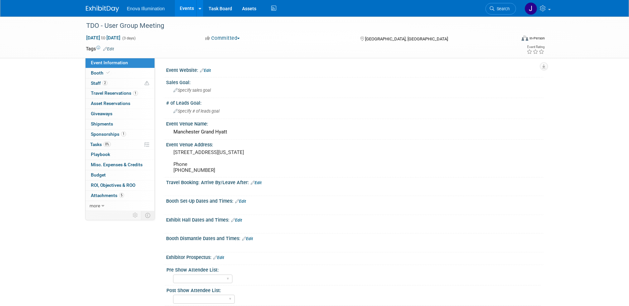
click at [108, 6] on img at bounding box center [102, 9] width 33 height 7
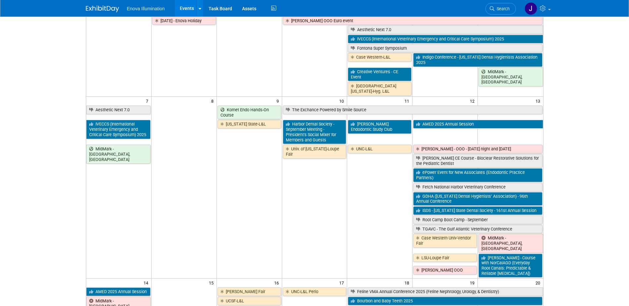
scroll to position [66, 0]
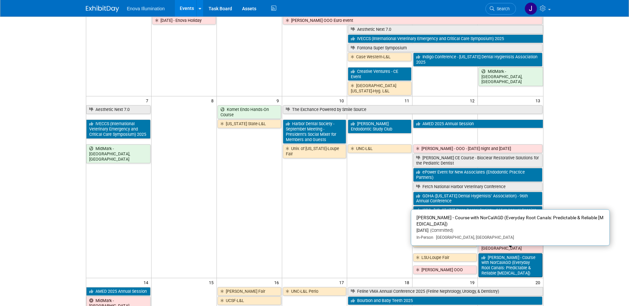
click at [502, 254] on link "[PERSON_NAME] - Course with NorCalAGD (Everyday Root Canals: Predictable & Reli…" at bounding box center [511, 266] width 64 height 24
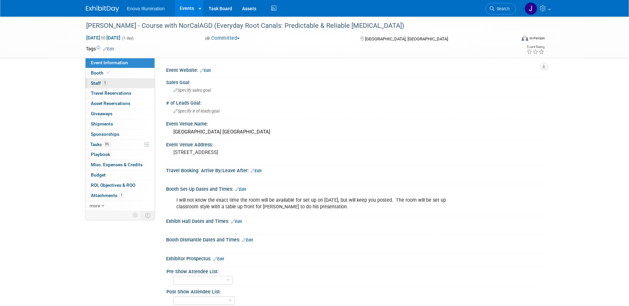
click at [112, 83] on link "1 Staff 1" at bounding box center [120, 84] width 69 height 10
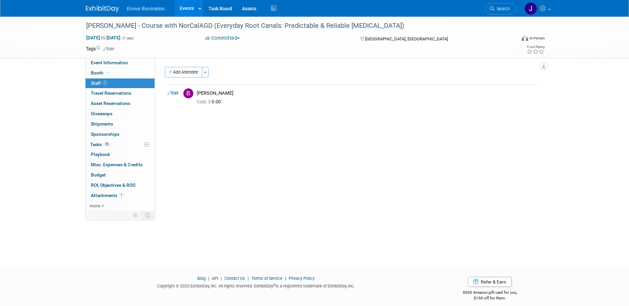
click at [104, 9] on img at bounding box center [102, 9] width 33 height 7
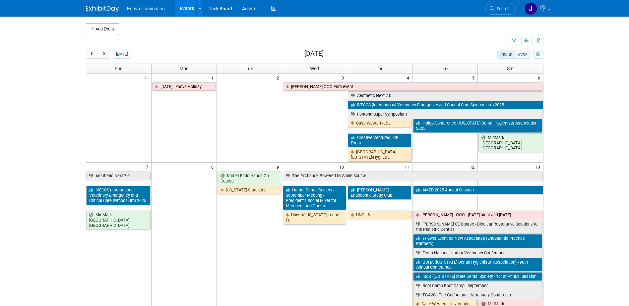
click at [538, 53] on icon "myCustomButton" at bounding box center [538, 54] width 4 height 4
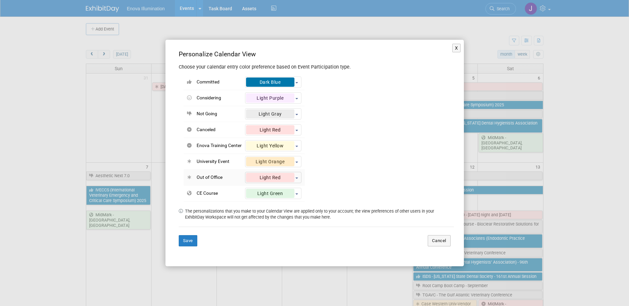
click at [298, 88] on button "Light Red" at bounding box center [273, 82] width 56 height 11
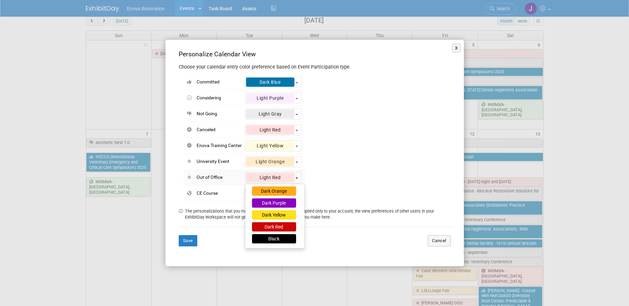
scroll to position [232, 0]
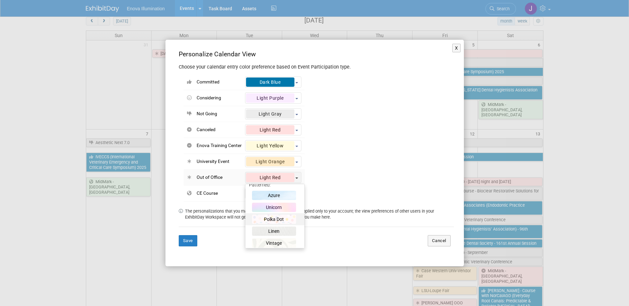
click at [277, 216] on div "Polka Dot" at bounding box center [274, 219] width 44 height 9
click at [250, 216] on input "Polka Dot" at bounding box center [247, 218] width 4 height 4
select select "25"
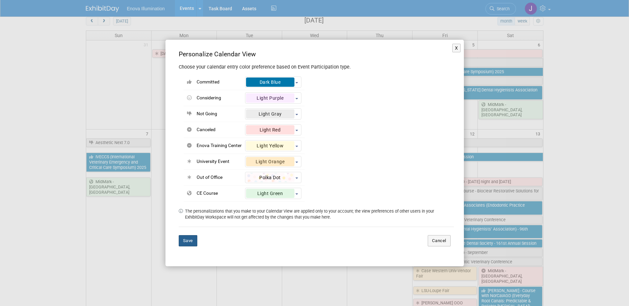
click at [186, 243] on button "Save" at bounding box center [188, 240] width 19 height 11
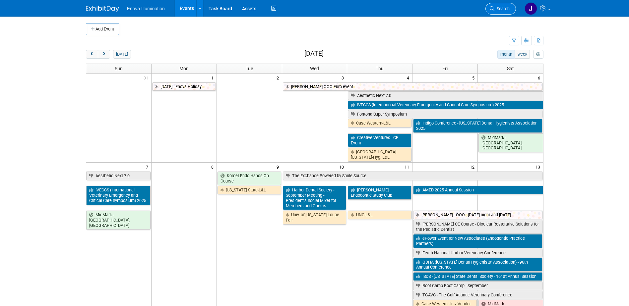
click at [501, 10] on span "Search" at bounding box center [502, 8] width 15 height 5
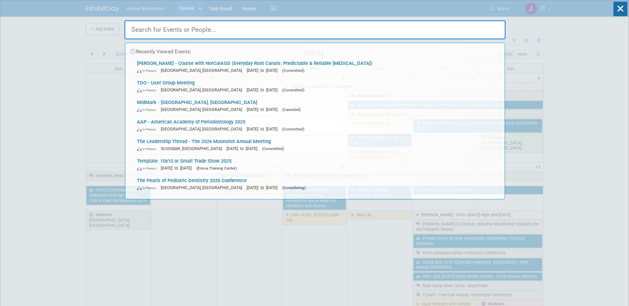
click at [419, 35] on input "text" at bounding box center [314, 29] width 381 height 19
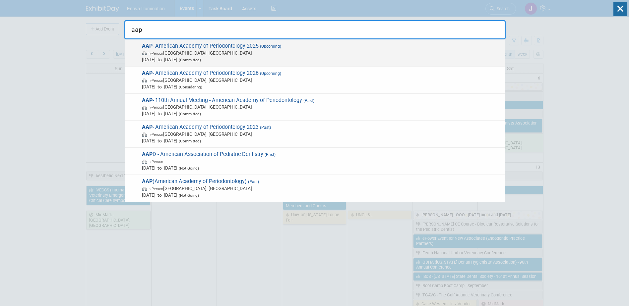
type input "aap"
click at [180, 45] on span "AAP - American Academy of Periodontology 2025 (Upcoming) In-Person [GEOGRAPHIC_…" at bounding box center [321, 53] width 362 height 20
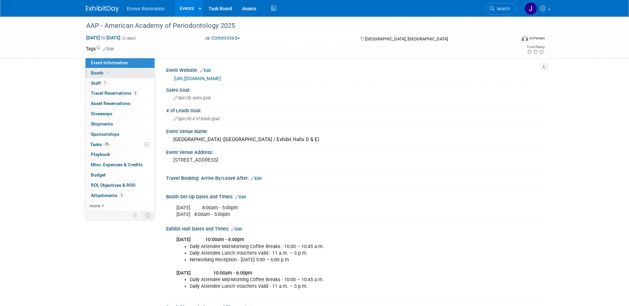
click at [123, 74] on link "Booth" at bounding box center [120, 73] width 69 height 10
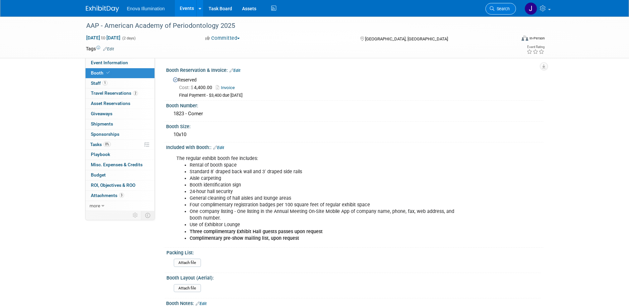
click at [515, 8] on link "Search" at bounding box center [501, 9] width 31 height 12
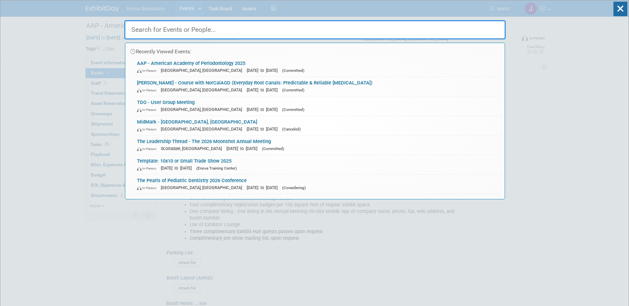
click at [416, 32] on input "text" at bounding box center [314, 29] width 381 height 19
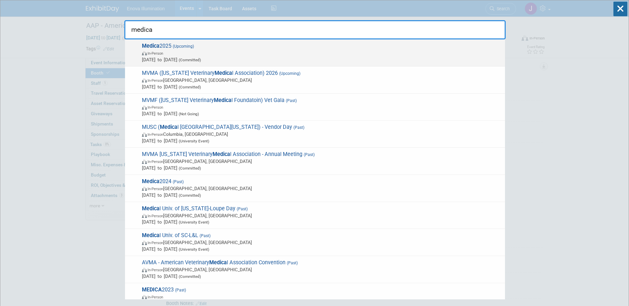
type input "medica"
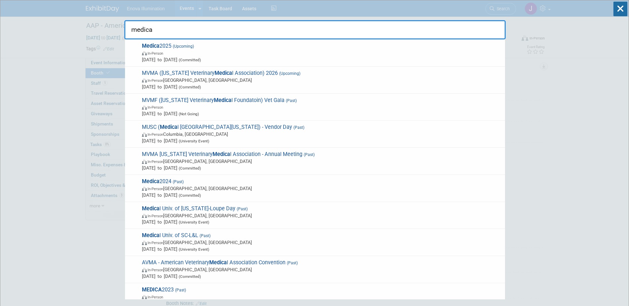
click at [152, 46] on strong "Medica" at bounding box center [151, 46] width 18 height 6
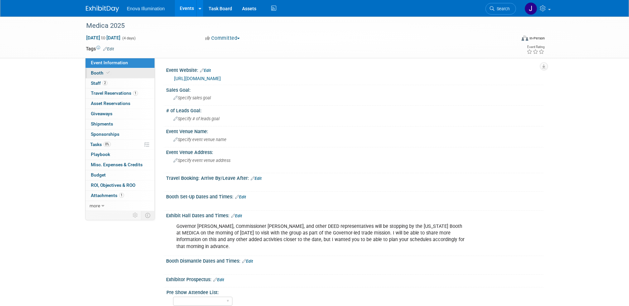
click at [126, 74] on link "Booth" at bounding box center [120, 73] width 69 height 10
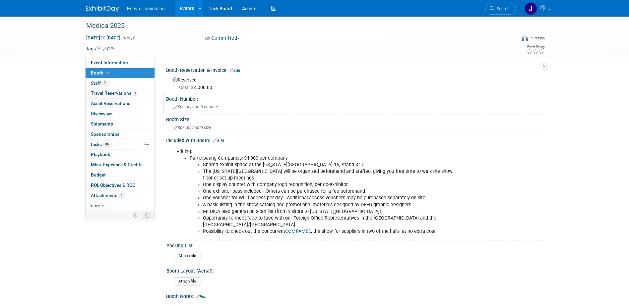
click at [197, 105] on span "Specify booth number" at bounding box center [195, 106] width 45 height 5
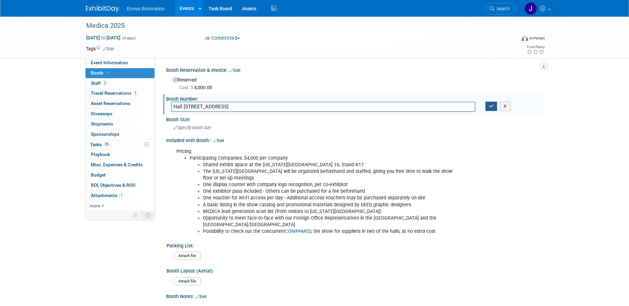
type input "Hall [STREET_ADDRESS]"
click at [487, 107] on button "button" at bounding box center [492, 106] width 12 height 9
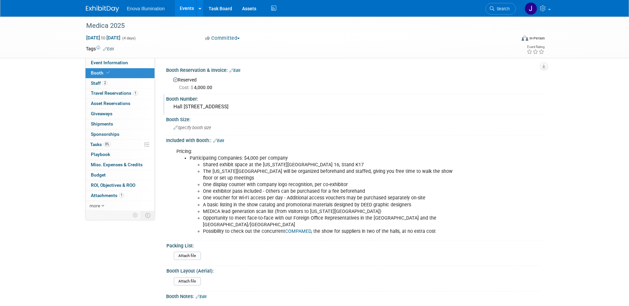
click at [186, 183] on ul "Participating Companies: $4,000 per company Shared exhibit space at the [US_STA…" at bounding box center [321, 195] width 290 height 80
click at [190, 179] on ul "Shared exhibit space at the [US_STATE][GEOGRAPHIC_DATA] 16, Stand K17 The [US_S…" at bounding box center [328, 198] width 277 height 73
click at [123, 72] on link "Booth" at bounding box center [120, 73] width 69 height 10
click at [108, 10] on img at bounding box center [102, 9] width 33 height 7
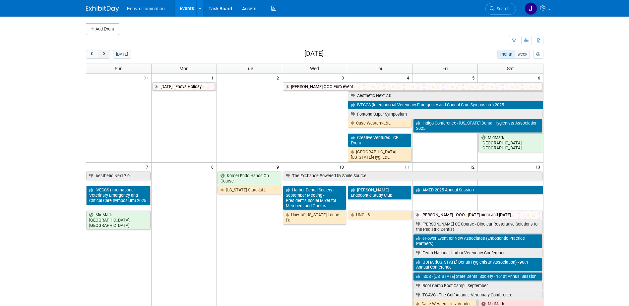
click at [106, 57] on button "next" at bounding box center [104, 54] width 12 height 9
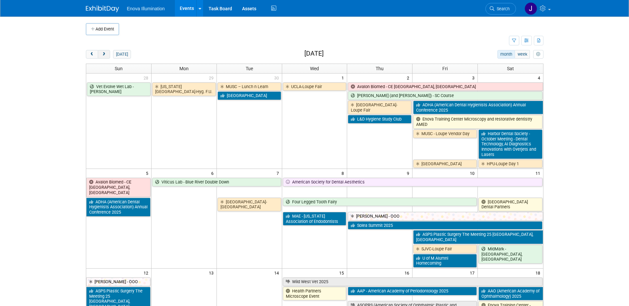
click at [106, 57] on button "next" at bounding box center [104, 54] width 12 height 9
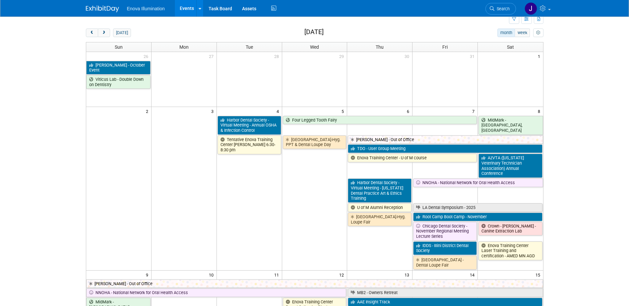
scroll to position [33, 0]
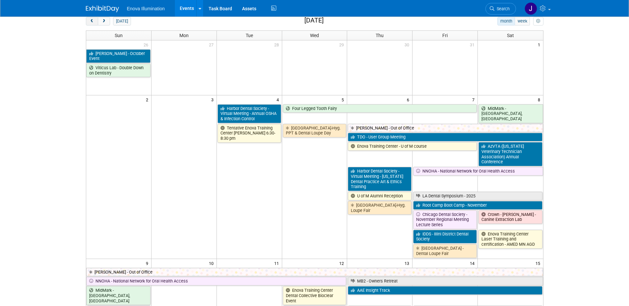
click at [91, 22] on span "prev" at bounding box center [92, 21] width 5 height 4
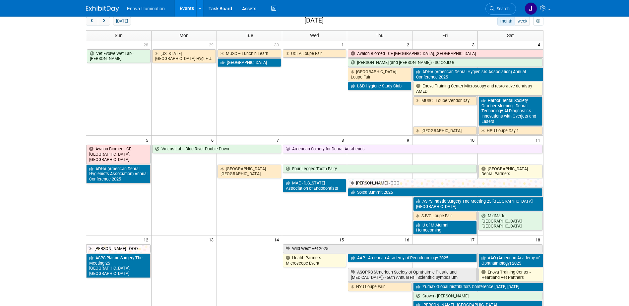
click at [98, 9] on img at bounding box center [102, 9] width 33 height 7
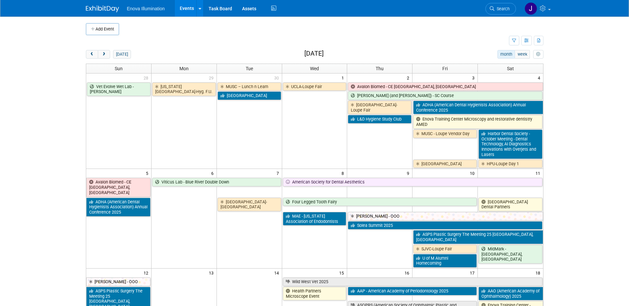
click at [317, 144] on td "UCLA-Loupe Fair" at bounding box center [314, 125] width 65 height 87
click at [125, 55] on button "[DATE]" at bounding box center [122, 54] width 18 height 9
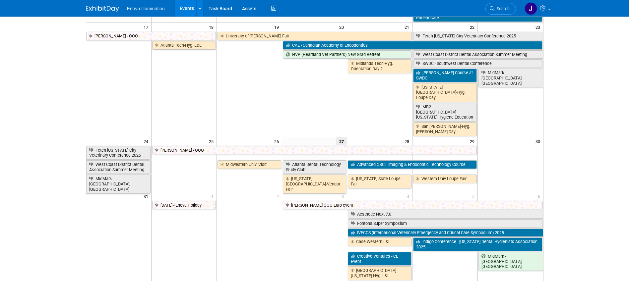
scroll to position [298, 0]
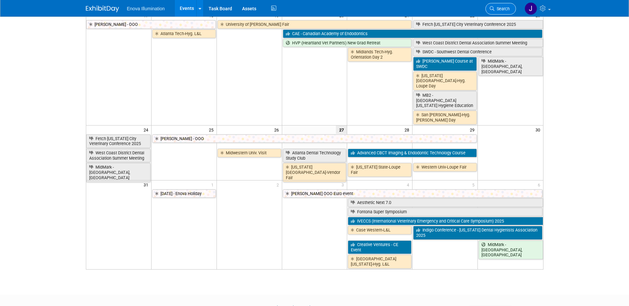
click at [510, 13] on link "Search" at bounding box center [501, 9] width 31 height 12
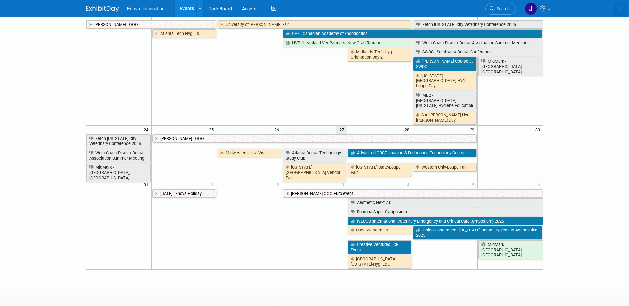
scroll to position [0, 0]
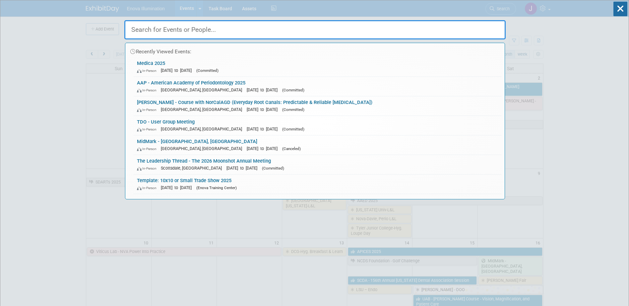
click at [474, 31] on input "text" at bounding box center [314, 29] width 381 height 19
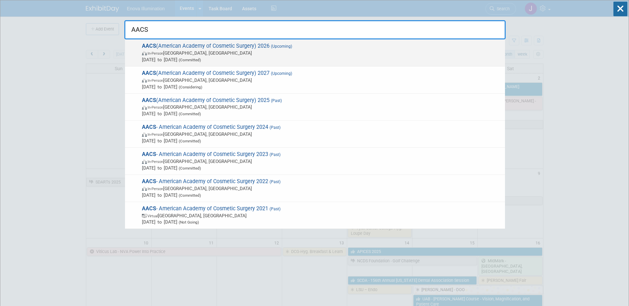
type input "AACS"
click at [177, 46] on span "AACS (American Academy of Cosmetic Surgery) 2026 (Upcoming) In-Person [GEOGRAPH…" at bounding box center [321, 53] width 362 height 20
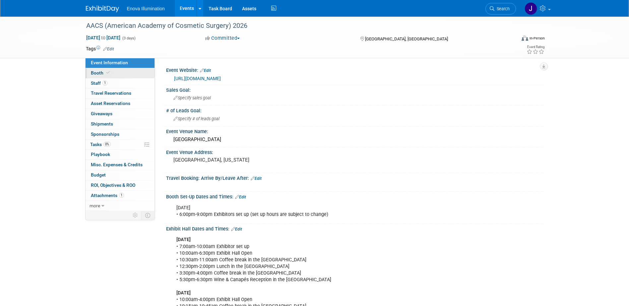
click at [131, 77] on link "Booth" at bounding box center [120, 73] width 69 height 10
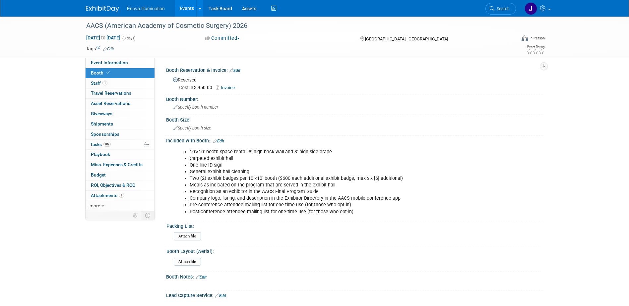
click at [225, 88] on link "Invoice" at bounding box center [227, 87] width 22 height 5
click at [112, 10] on img at bounding box center [102, 9] width 33 height 7
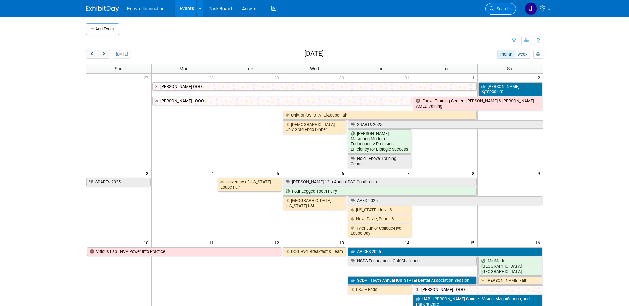
click at [494, 9] on icon at bounding box center [492, 8] width 5 height 5
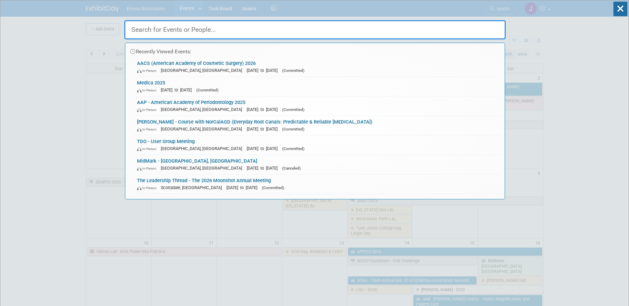
click at [253, 29] on input "text" at bounding box center [314, 29] width 381 height 19
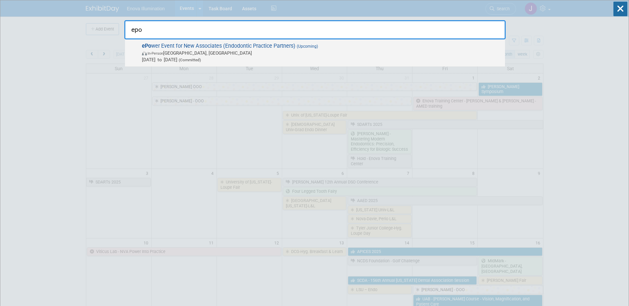
type input "epo"
click at [231, 52] on span "In-Person [GEOGRAPHIC_DATA], [GEOGRAPHIC_DATA]" at bounding box center [322, 53] width 360 height 7
